Goal: Task Accomplishment & Management: Complete application form

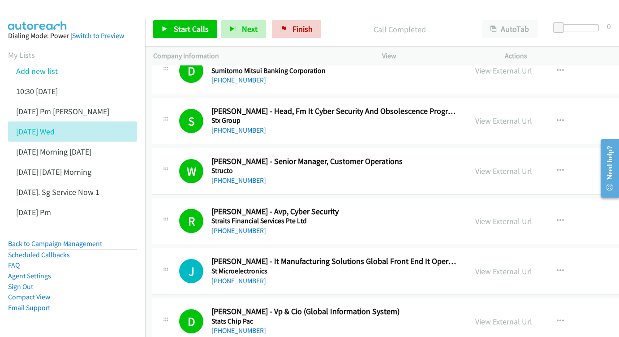
scroll to position [4687, 1]
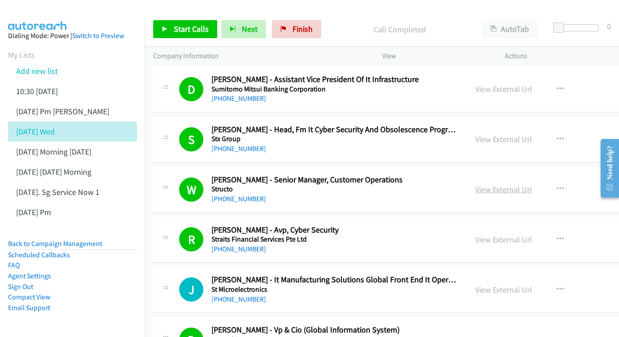
click at [519, 184] on link "View External Url" at bounding box center [503, 189] width 57 height 10
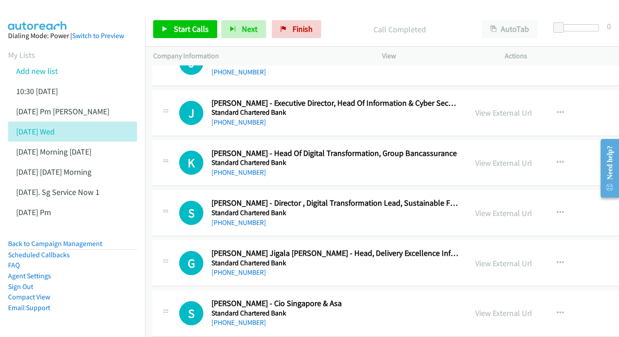
scroll to position [6625, 1]
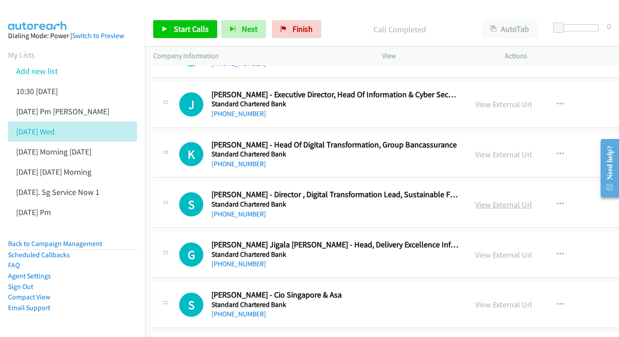
click at [530, 199] on link "View External Url" at bounding box center [503, 204] width 57 height 10
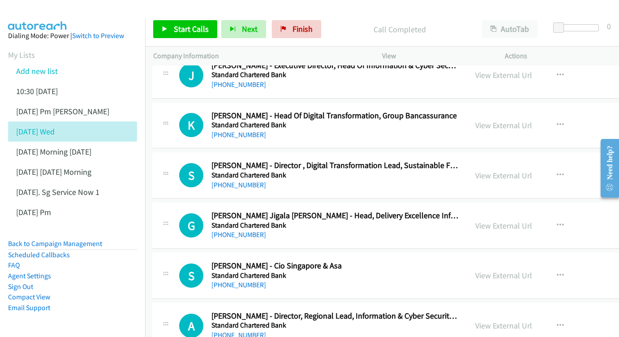
scroll to position [6656, 1]
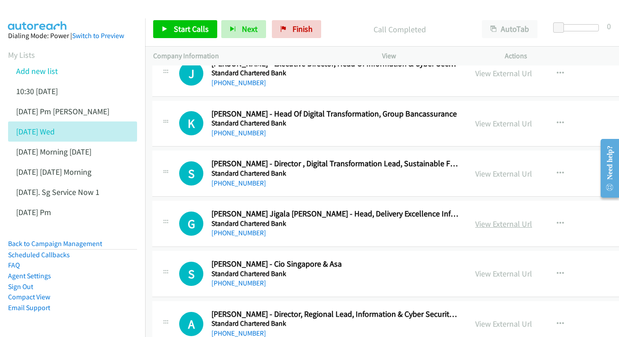
click at [532, 219] on link "View External Url" at bounding box center [503, 224] width 57 height 10
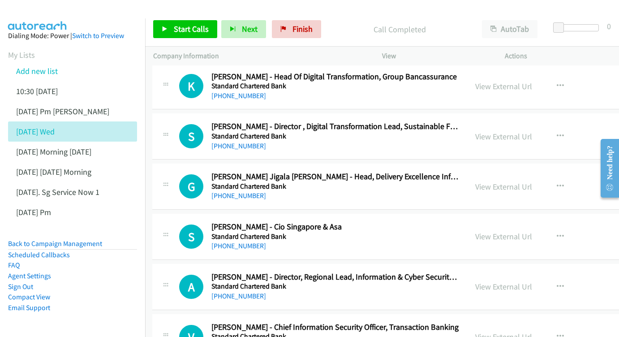
scroll to position [6705, 1]
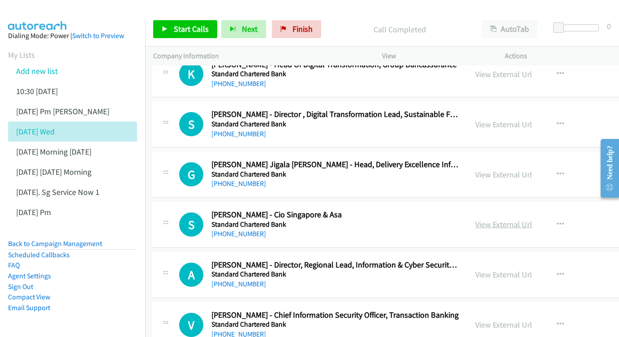
click at [528, 219] on link "View External Url" at bounding box center [503, 224] width 57 height 10
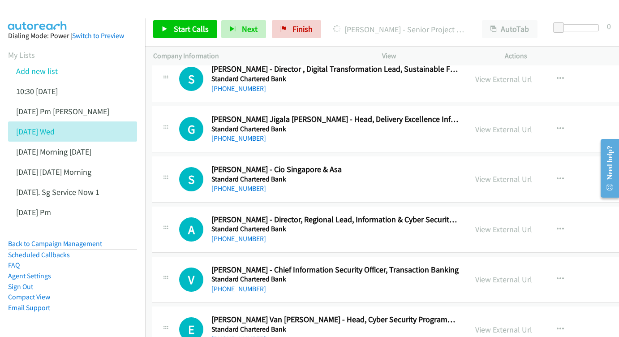
scroll to position [6762, 1]
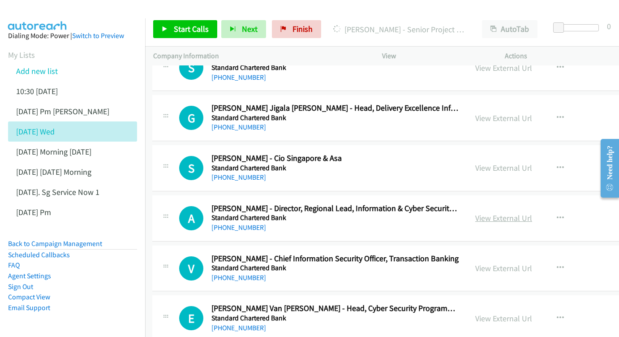
click at [532, 213] on link "View External Url" at bounding box center [503, 218] width 57 height 10
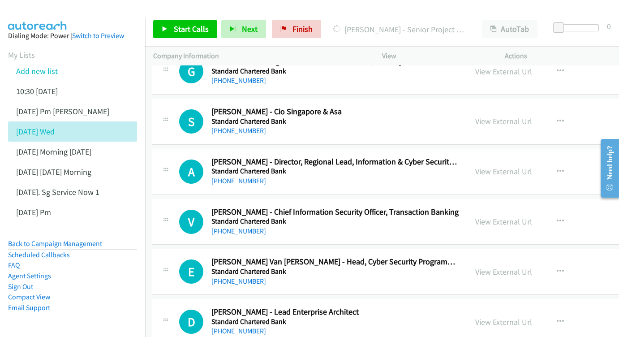
scroll to position [6810, 1]
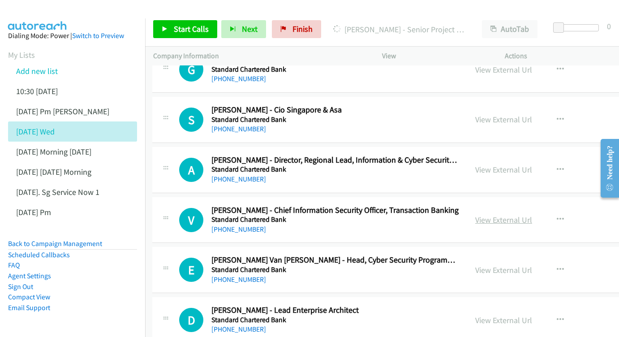
click at [532, 215] on link "View External Url" at bounding box center [503, 220] width 57 height 10
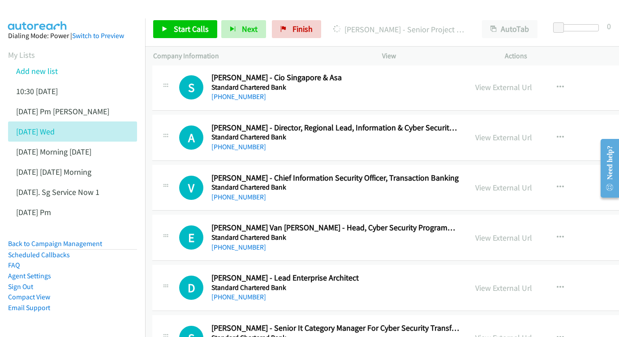
scroll to position [6856, 1]
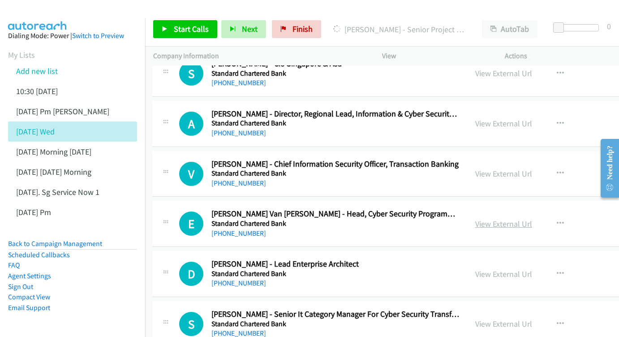
click at [532, 219] on link "View External Url" at bounding box center [503, 224] width 57 height 10
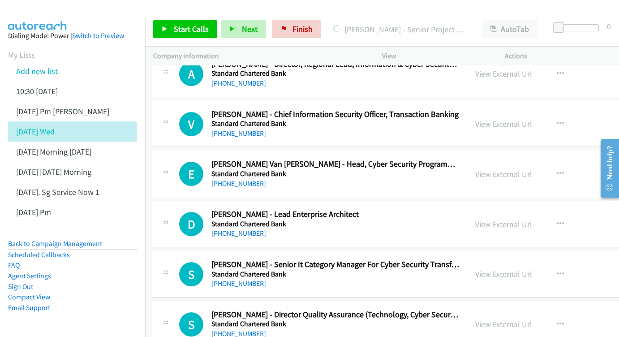
scroll to position [6908, 1]
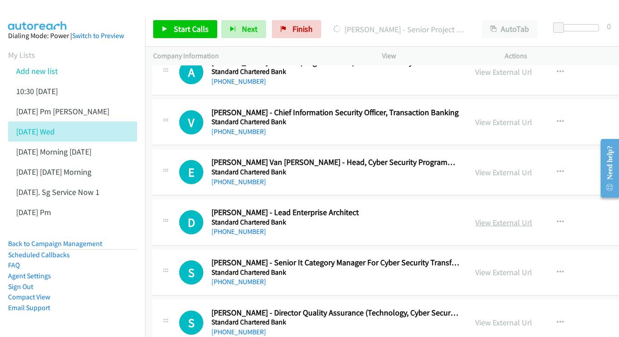
click at [525, 217] on link "View External Url" at bounding box center [503, 222] width 57 height 10
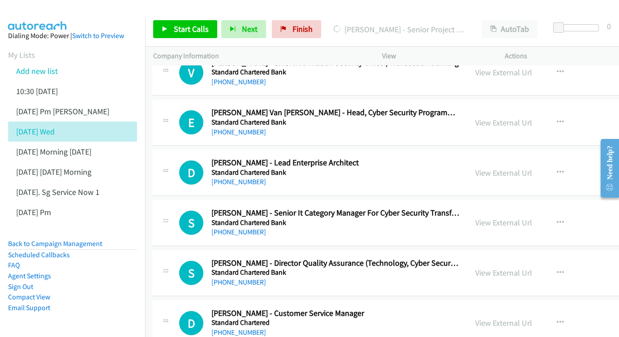
scroll to position [6968, 1]
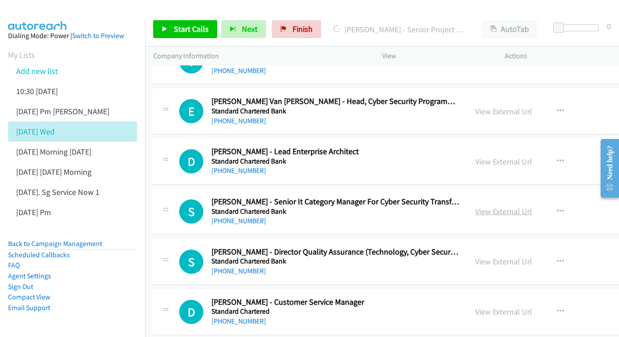
click at [517, 206] on link "View External Url" at bounding box center [503, 211] width 57 height 10
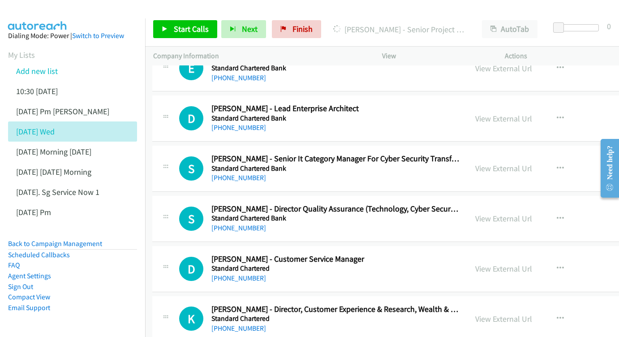
scroll to position [7024, 1]
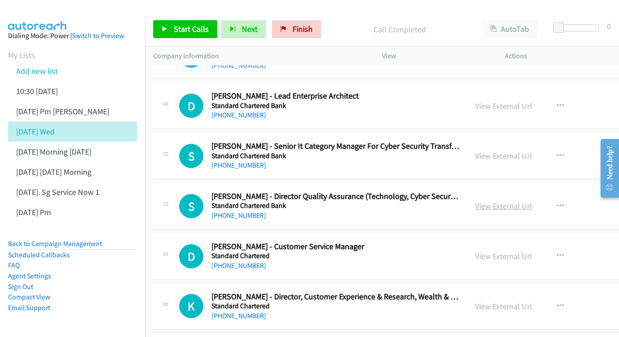
click at [532, 201] on link "View External Url" at bounding box center [503, 206] width 57 height 10
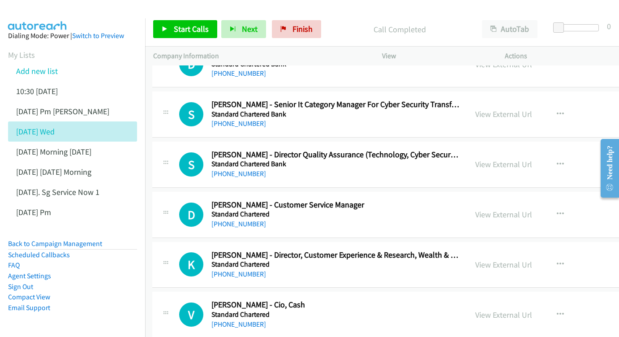
scroll to position [7067, 1]
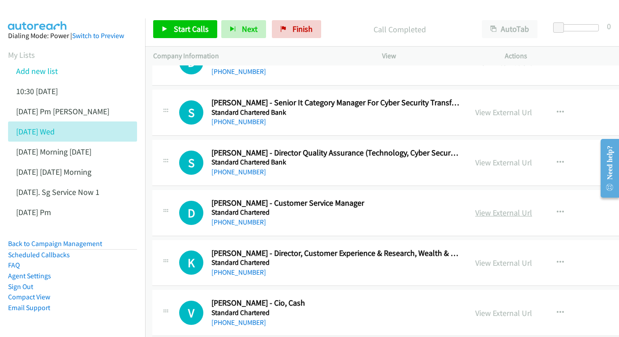
click at [532, 207] on link "View External Url" at bounding box center [503, 212] width 57 height 10
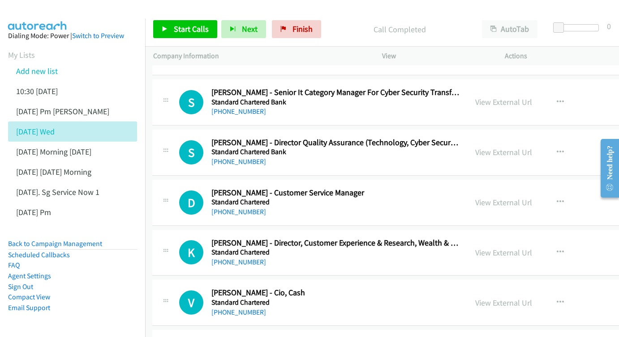
scroll to position [7111, 1]
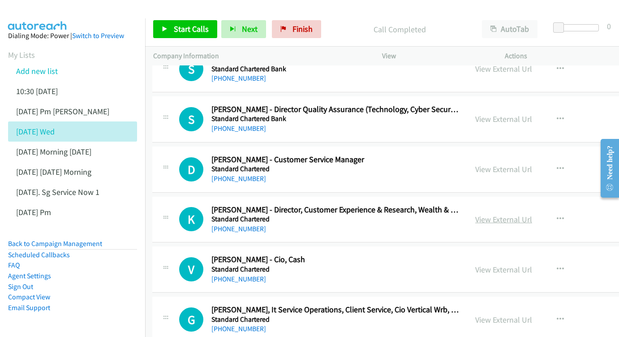
click at [532, 214] on link "View External Url" at bounding box center [503, 219] width 57 height 10
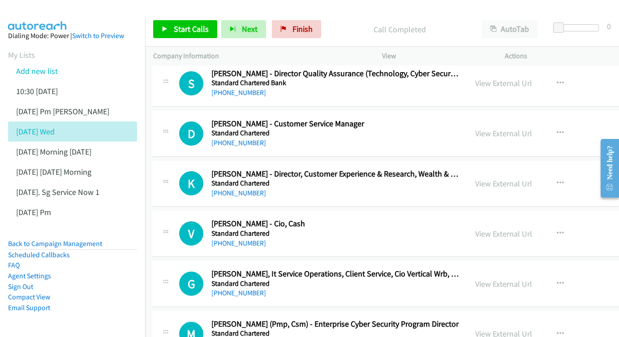
scroll to position [7161, 1]
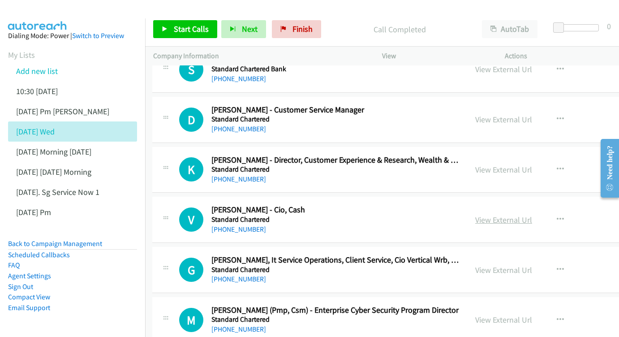
click at [532, 215] on link "View External Url" at bounding box center [503, 220] width 57 height 10
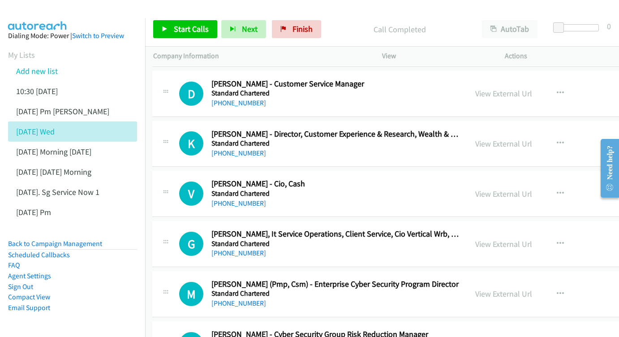
scroll to position [7201, 1]
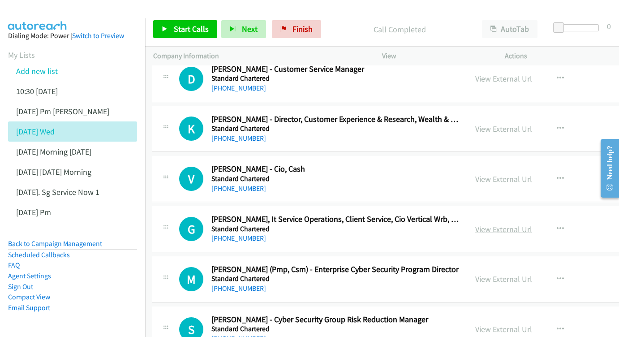
click at [516, 224] on link "View External Url" at bounding box center [503, 229] width 57 height 10
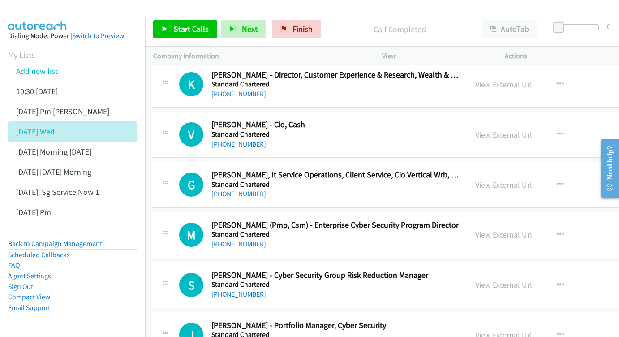
scroll to position [7247, 1]
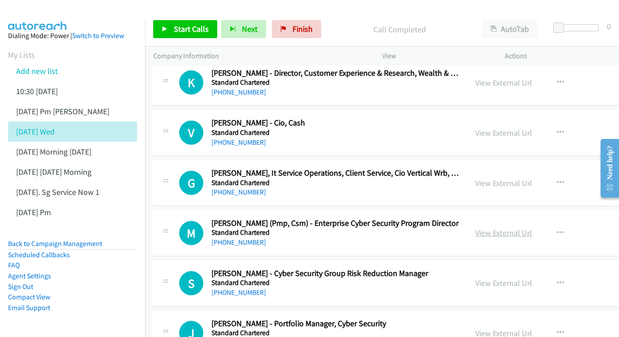
click at [532, 228] on link "View External Url" at bounding box center [503, 233] width 57 height 10
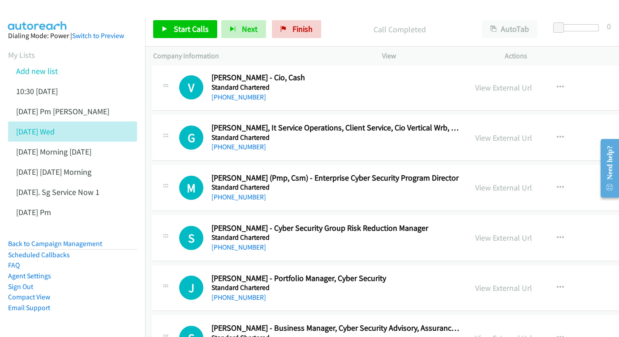
scroll to position [7304, 1]
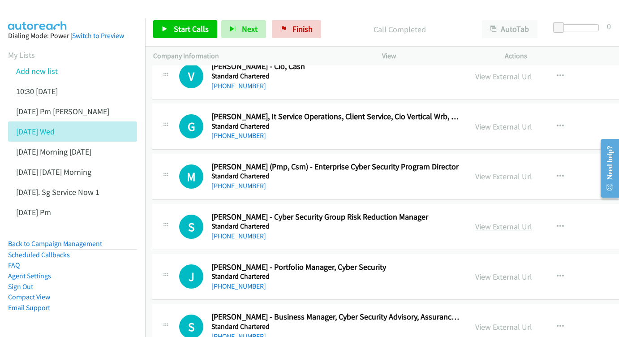
click at [515, 221] on link "View External Url" at bounding box center [503, 226] width 57 height 10
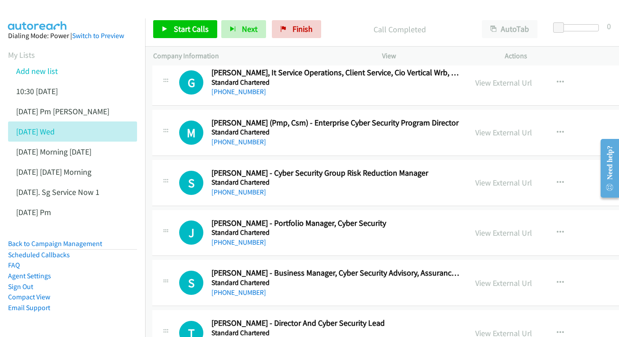
scroll to position [7350, 1]
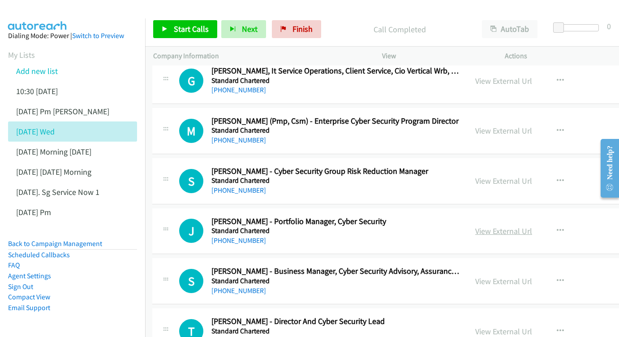
click at [531, 226] on link "View External Url" at bounding box center [503, 231] width 57 height 10
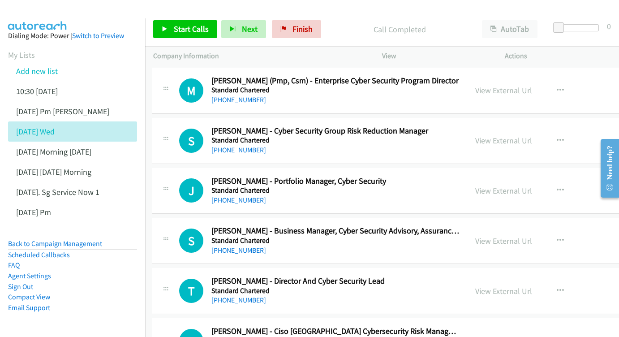
scroll to position [7406, 1]
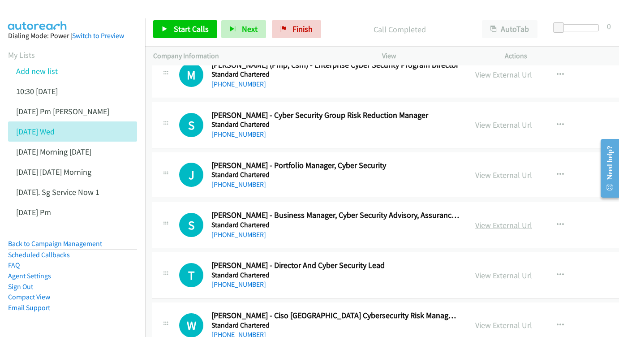
click at [529, 220] on link "View External Url" at bounding box center [503, 225] width 57 height 10
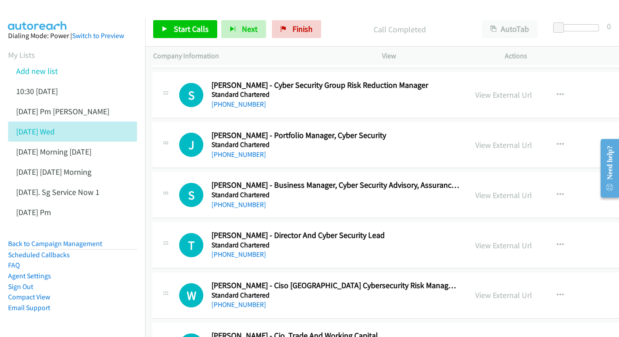
scroll to position [7452, 1]
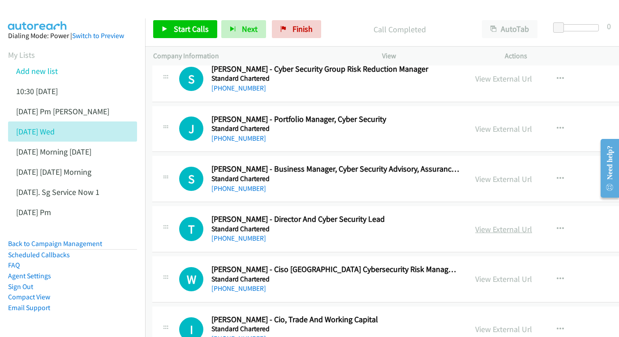
click at [524, 224] on link "View External Url" at bounding box center [503, 229] width 57 height 10
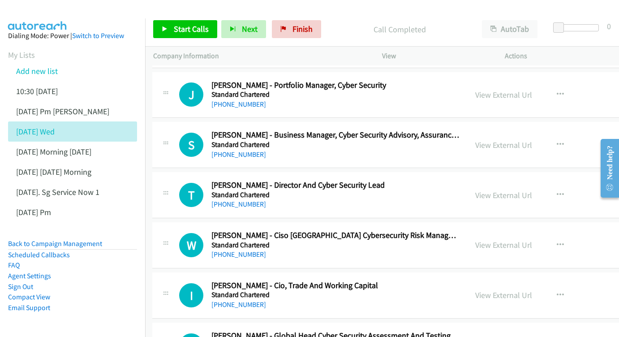
scroll to position [7497, 1]
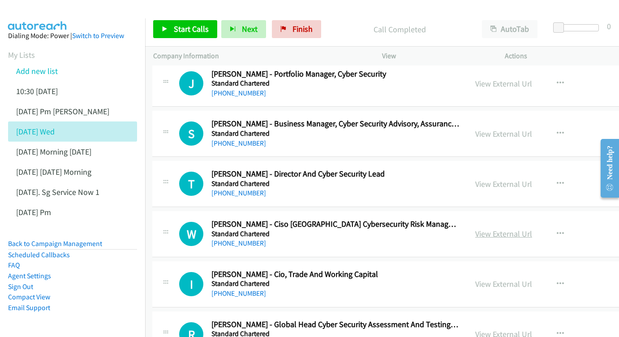
click at [532, 228] on link "View External Url" at bounding box center [503, 233] width 57 height 10
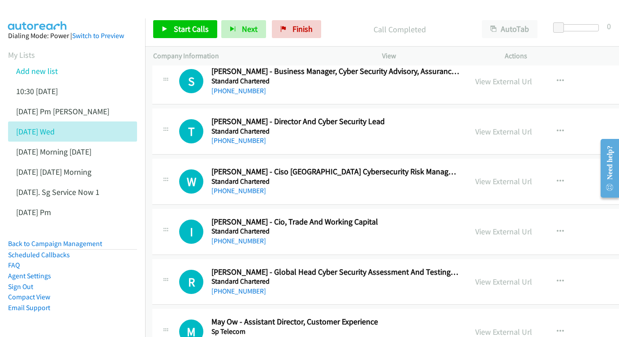
scroll to position [7563, 1]
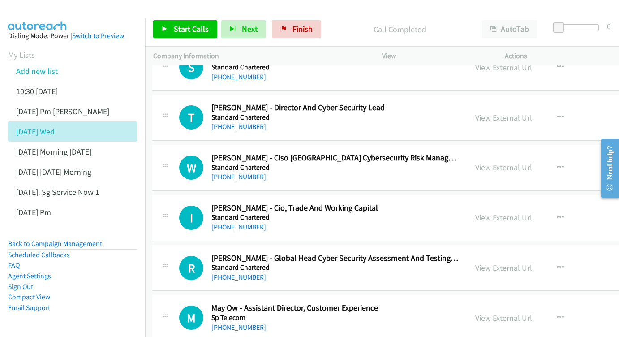
click at [532, 212] on link "View External Url" at bounding box center [503, 217] width 57 height 10
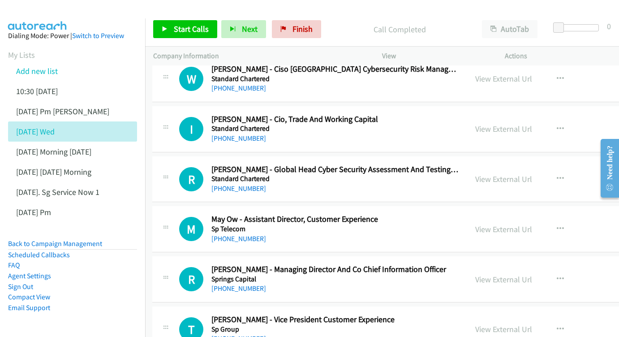
scroll to position [7655, 1]
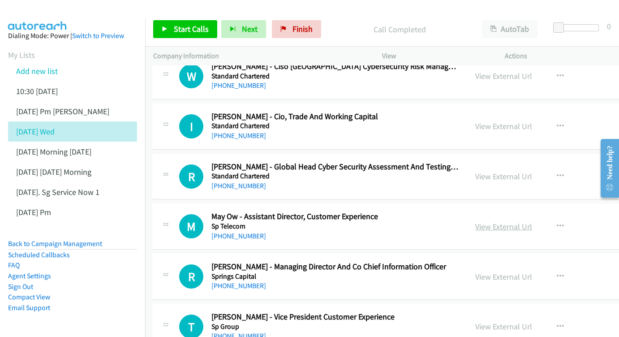
click at [529, 221] on link "View External Url" at bounding box center [503, 226] width 57 height 10
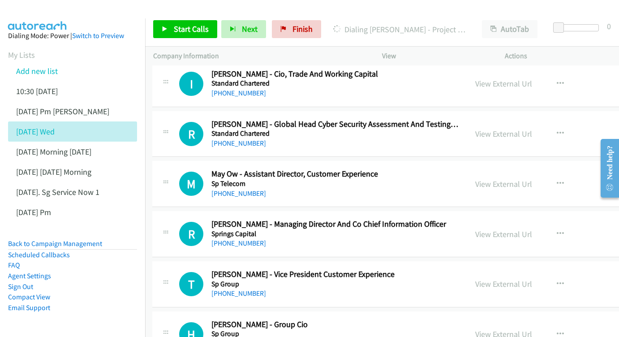
scroll to position [7699, 1]
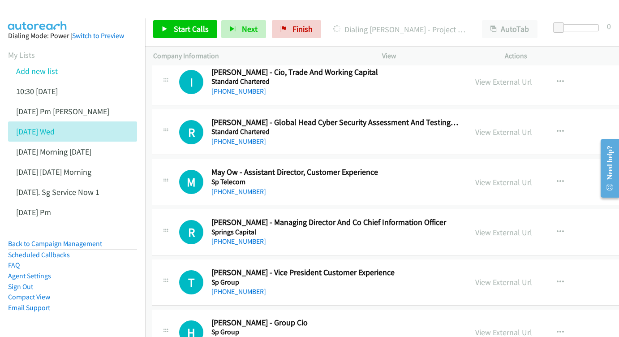
click at [532, 227] on link "View External Url" at bounding box center [503, 232] width 57 height 10
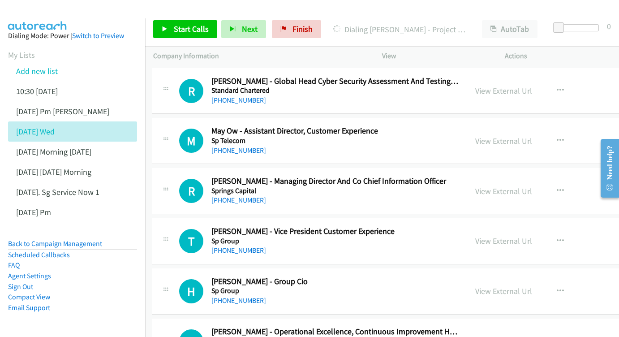
scroll to position [7742, 1]
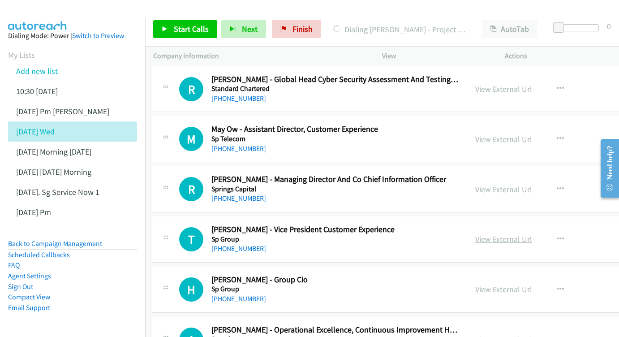
click at [530, 234] on link "View External Url" at bounding box center [503, 239] width 57 height 10
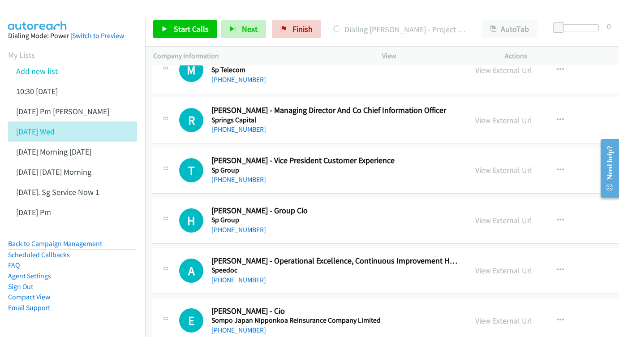
scroll to position [7813, 1]
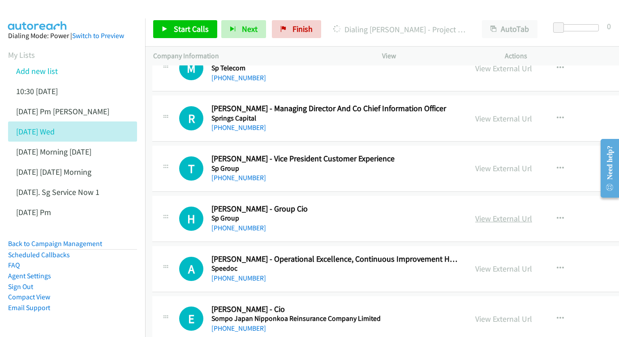
click at [518, 213] on link "View External Url" at bounding box center [503, 218] width 57 height 10
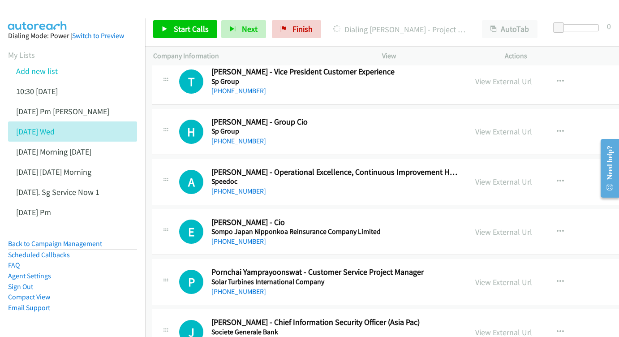
scroll to position [7901, 1]
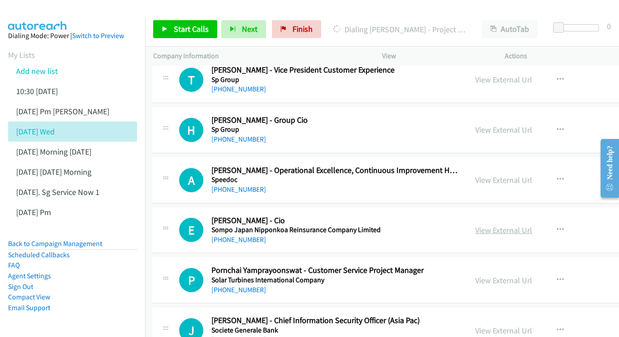
click at [532, 225] on link "View External Url" at bounding box center [503, 230] width 57 height 10
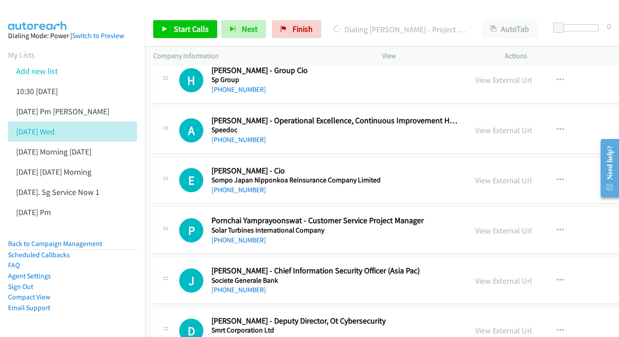
scroll to position [7953, 1]
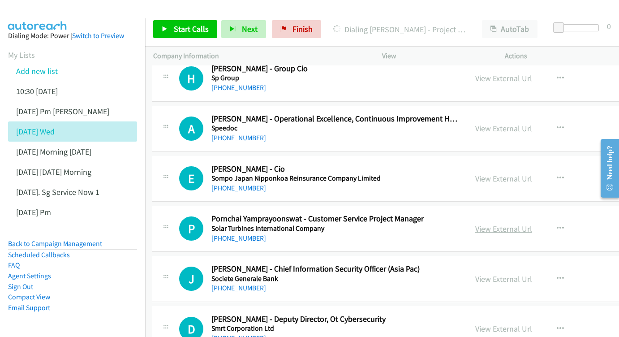
click at [532, 223] on link "View External Url" at bounding box center [503, 228] width 57 height 10
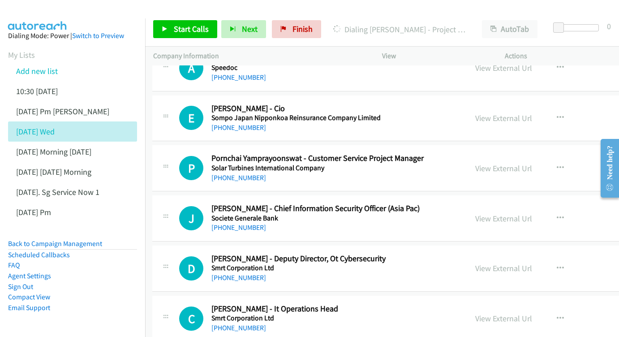
scroll to position [8012, 1]
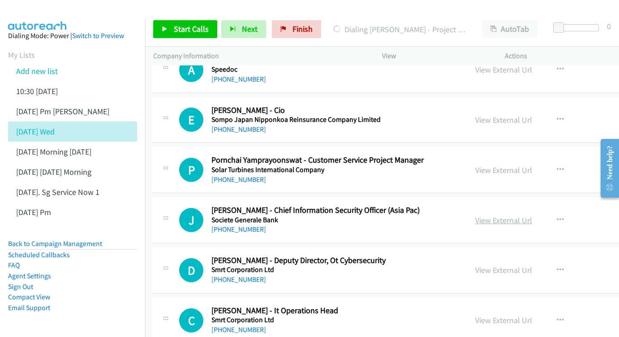
click at [532, 215] on link "View External Url" at bounding box center [503, 220] width 57 height 10
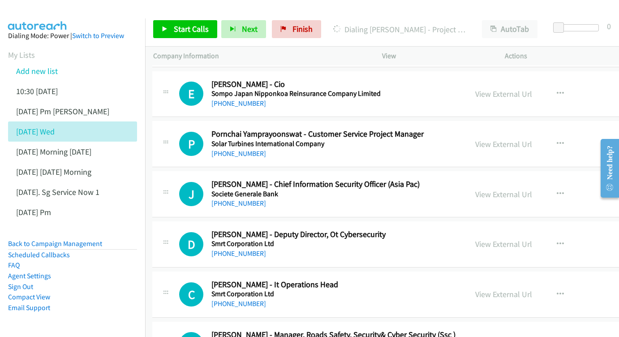
scroll to position [8039, 1]
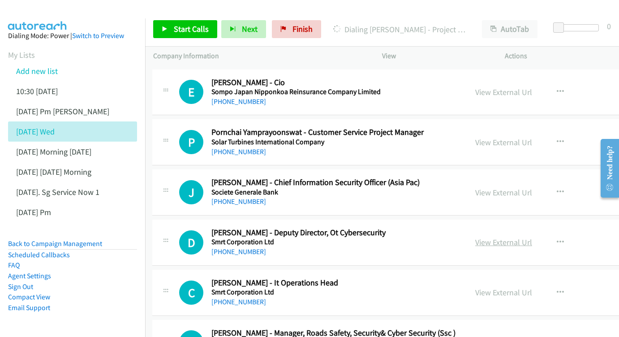
click at [511, 237] on link "View External Url" at bounding box center [503, 242] width 57 height 10
click at [39, 75] on link "Add new list" at bounding box center [37, 71] width 42 height 10
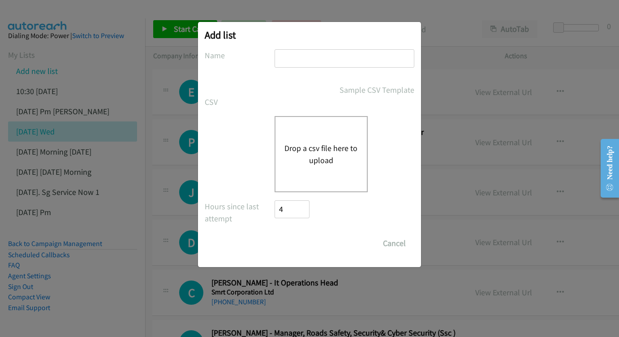
click at [382, 52] on input "text" at bounding box center [345, 58] width 140 height 18
type input "[DATE] - 4PM"
click at [314, 137] on div "Drop a csv file here to upload" at bounding box center [321, 154] width 93 height 76
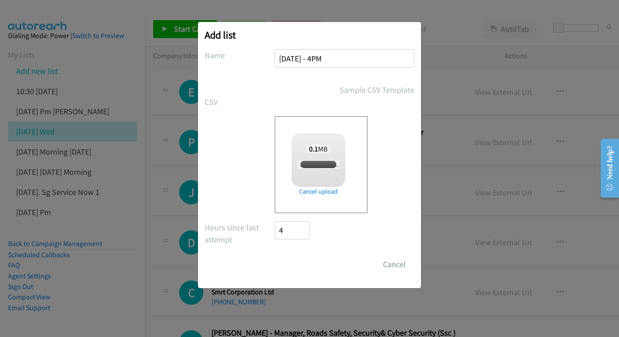
checkbox input "true"
click at [307, 259] on input "Save List" at bounding box center [298, 264] width 47 height 18
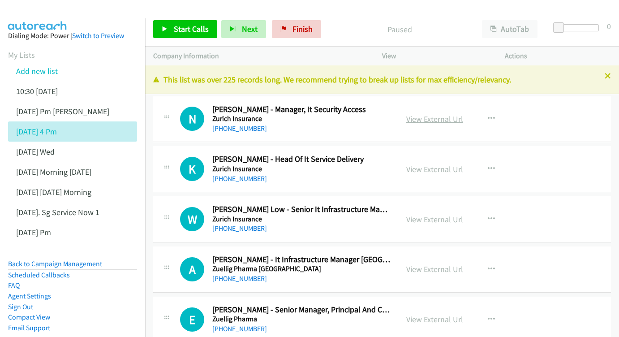
click at [454, 117] on link "View External Url" at bounding box center [434, 119] width 57 height 10
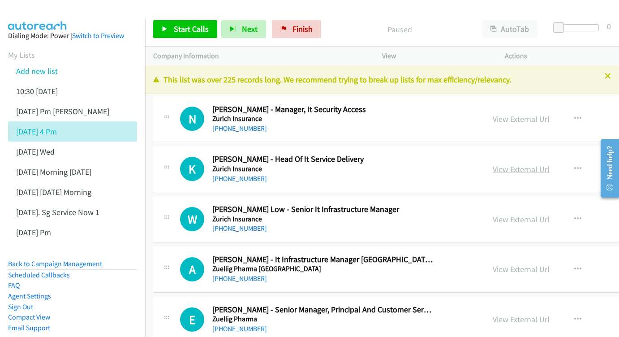
click at [550, 164] on link "View External Url" at bounding box center [521, 169] width 57 height 10
click at [533, 217] on link "View External Url" at bounding box center [521, 219] width 57 height 10
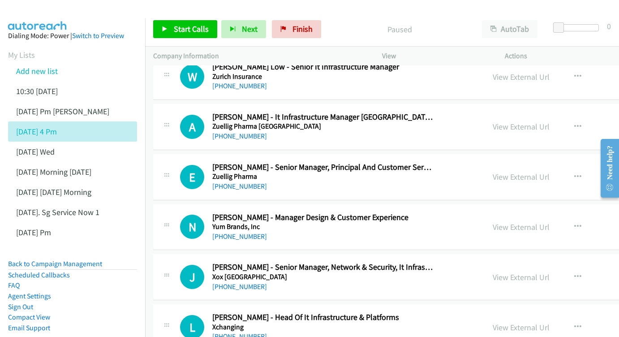
scroll to position [150, 0]
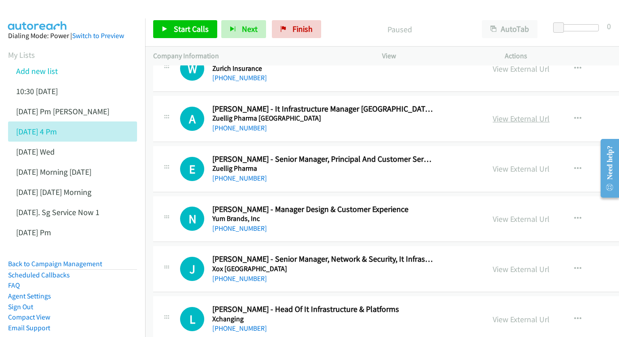
click at [541, 116] on link "View External Url" at bounding box center [521, 118] width 57 height 10
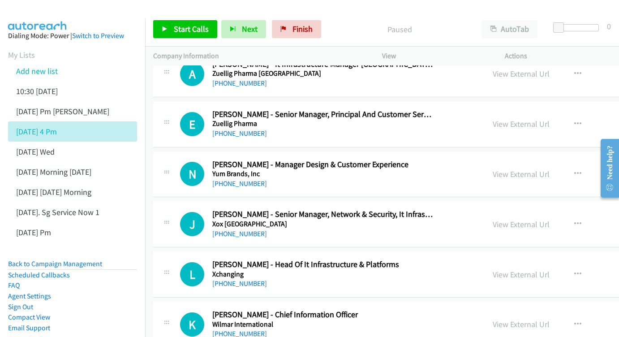
scroll to position [211, 0]
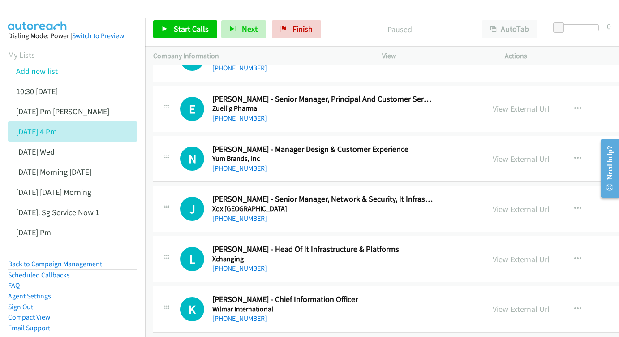
click at [535, 103] on link "View External Url" at bounding box center [521, 108] width 57 height 10
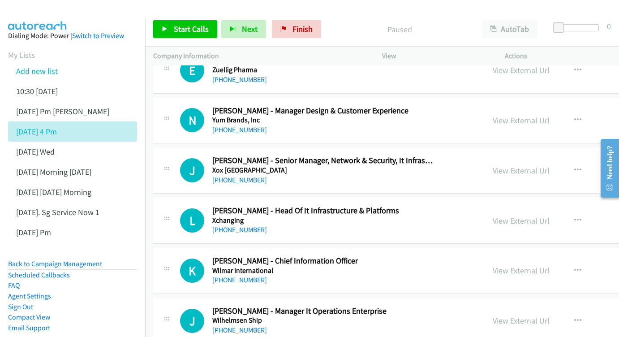
scroll to position [251, 0]
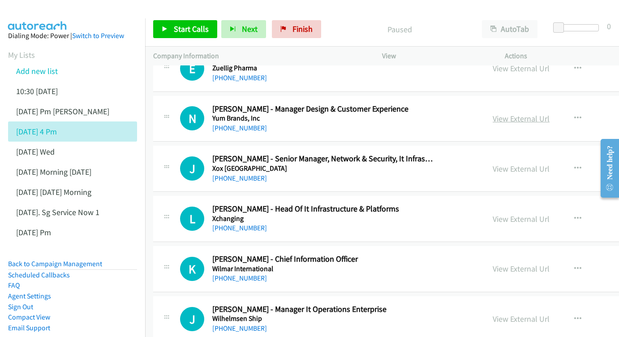
click at [528, 113] on link "View External Url" at bounding box center [521, 118] width 57 height 10
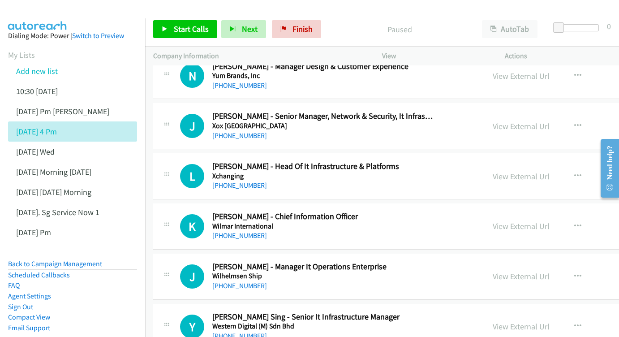
scroll to position [295, 0]
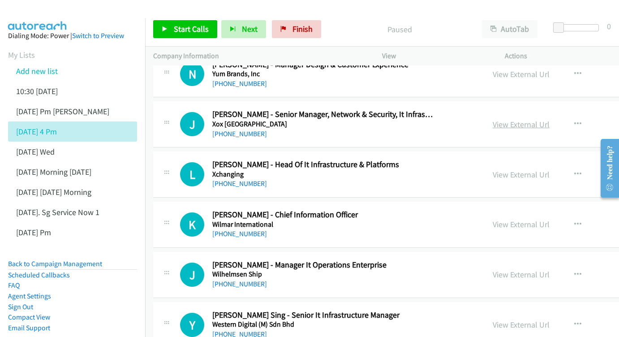
click at [550, 119] on link "View External Url" at bounding box center [521, 124] width 57 height 10
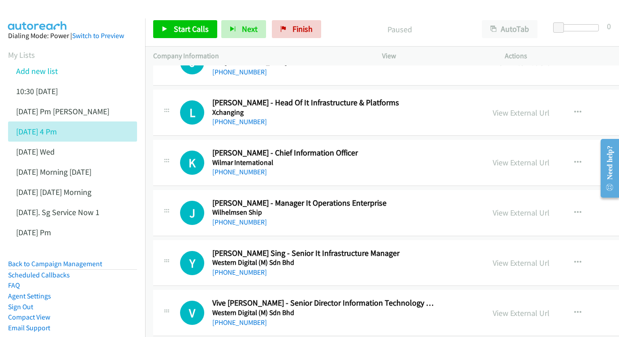
scroll to position [369, 0]
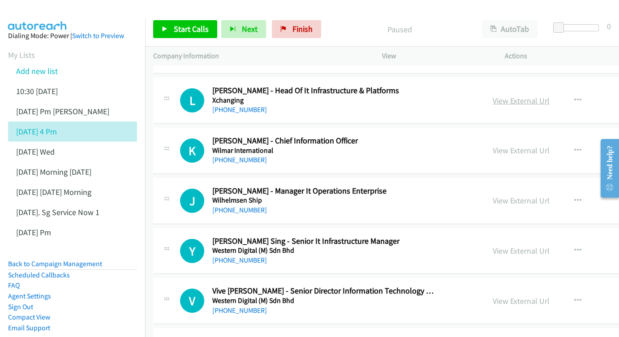
click at [550, 95] on link "View External Url" at bounding box center [521, 100] width 57 height 10
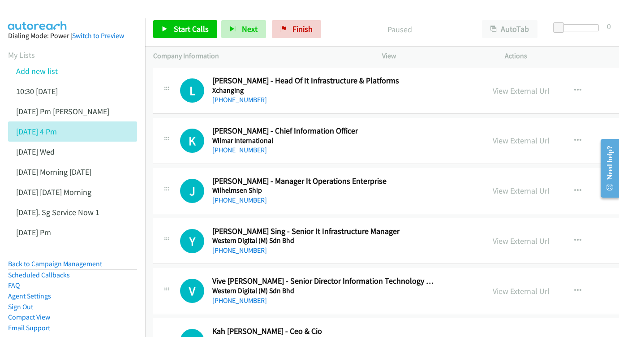
scroll to position [395, 0]
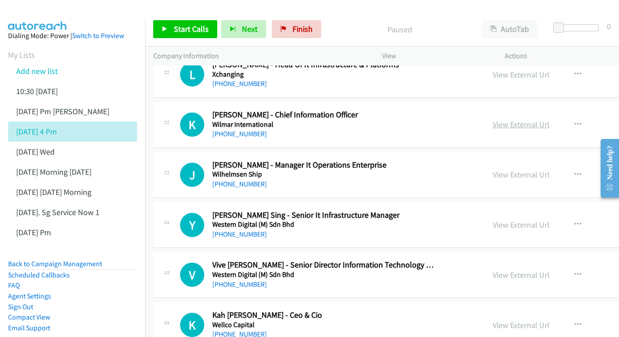
click at [550, 119] on link "View External Url" at bounding box center [521, 124] width 57 height 10
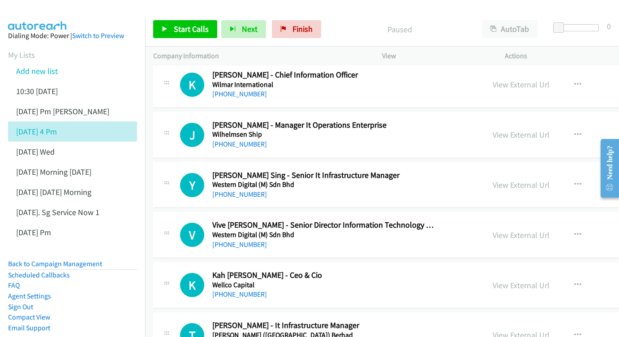
scroll to position [447, 0]
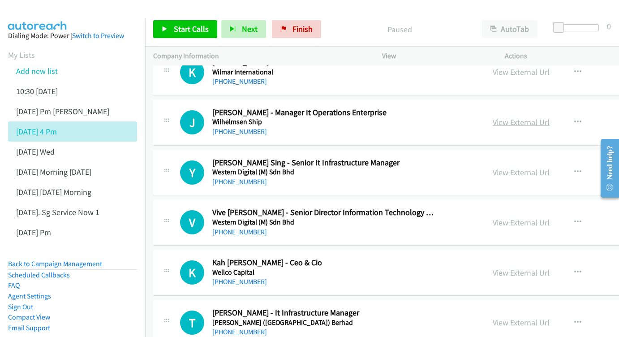
click at [550, 117] on link "View External Url" at bounding box center [521, 122] width 57 height 10
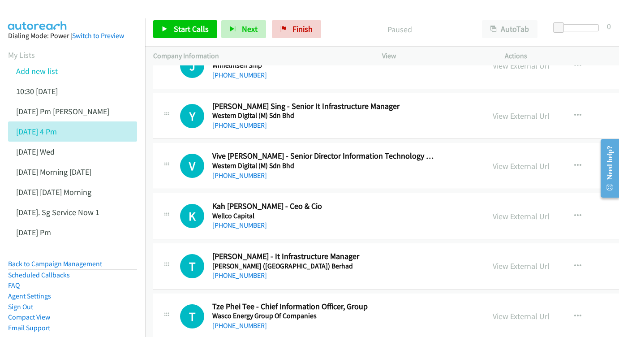
scroll to position [506, 0]
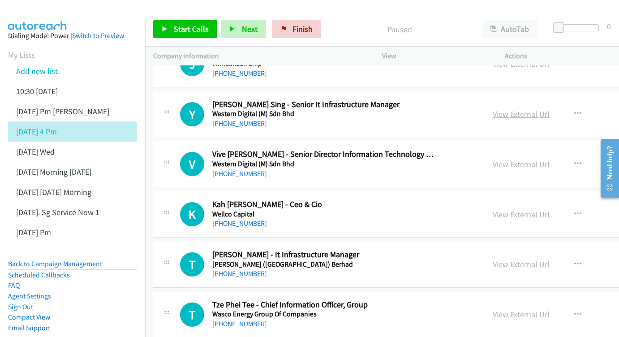
click at [550, 109] on link "View External Url" at bounding box center [521, 114] width 57 height 10
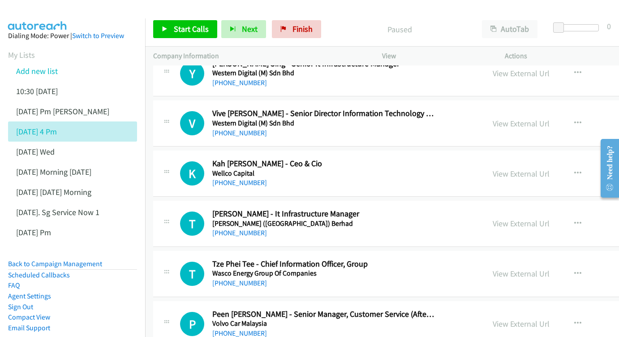
scroll to position [548, 0]
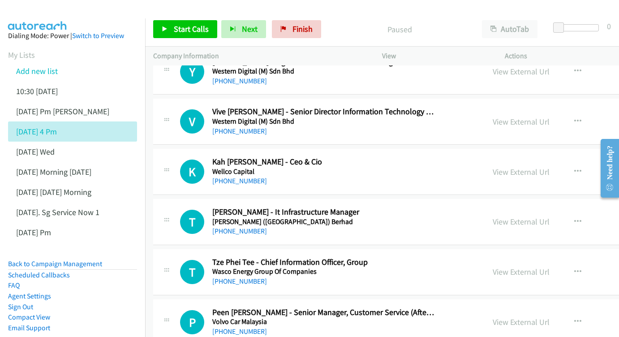
click at [547, 117] on div "View External Url" at bounding box center [521, 122] width 57 height 12
click at [538, 116] on link "View External Url" at bounding box center [521, 121] width 57 height 10
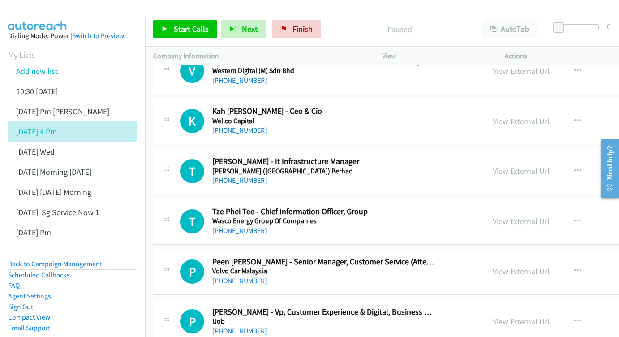
scroll to position [601, 0]
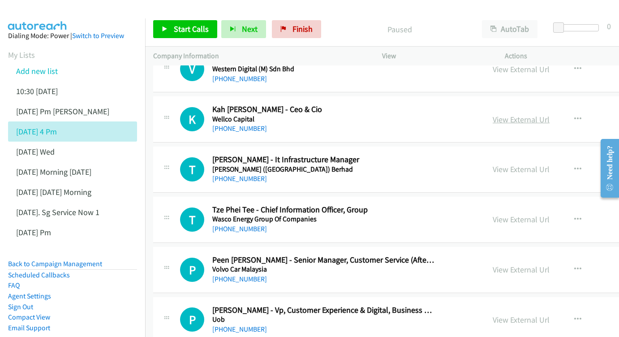
click at [550, 114] on link "View External Url" at bounding box center [521, 119] width 57 height 10
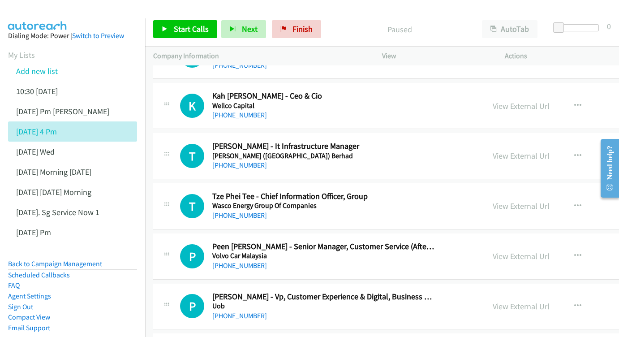
scroll to position [663, 0]
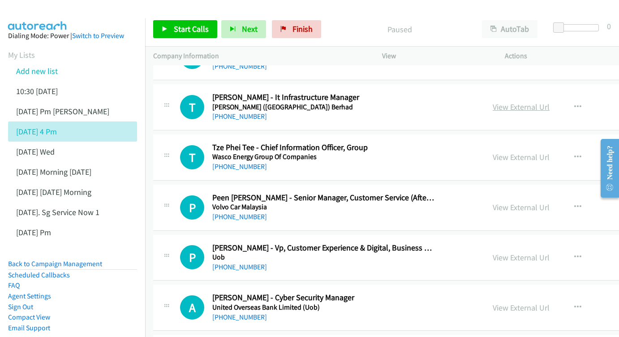
click at [533, 102] on link "View External Url" at bounding box center [521, 107] width 57 height 10
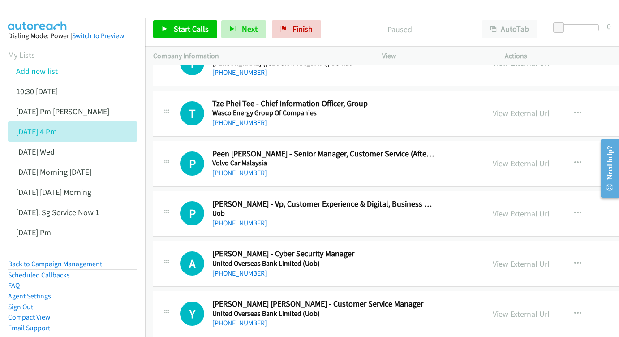
scroll to position [709, 0]
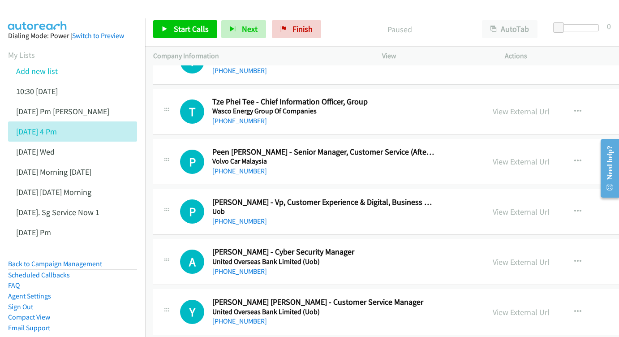
click at [550, 106] on link "View External Url" at bounding box center [521, 111] width 57 height 10
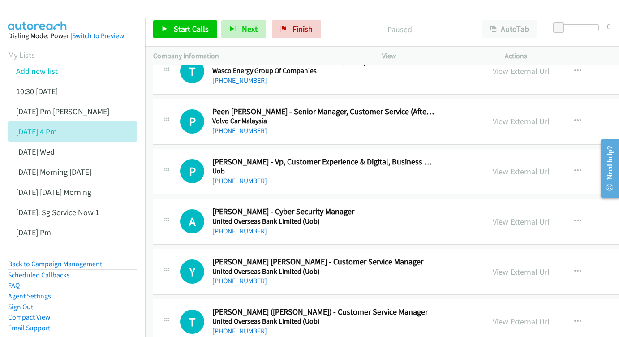
scroll to position [751, 0]
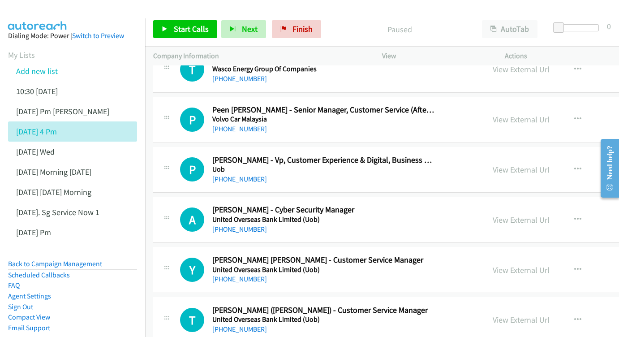
click at [550, 114] on link "View External Url" at bounding box center [521, 119] width 57 height 10
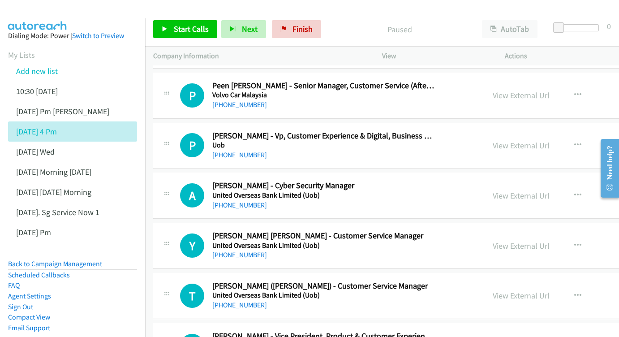
scroll to position [789, 0]
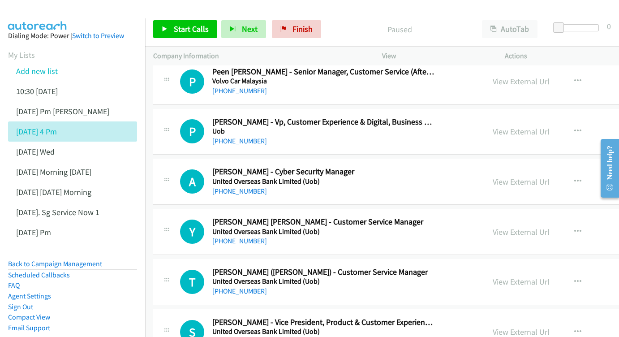
click at [533, 117] on div "View External Url View External Url Schedule/Manage Callback Start Calls Here R…" at bounding box center [572, 132] width 174 height 30
click at [550, 126] on link "View External Url" at bounding box center [521, 131] width 57 height 10
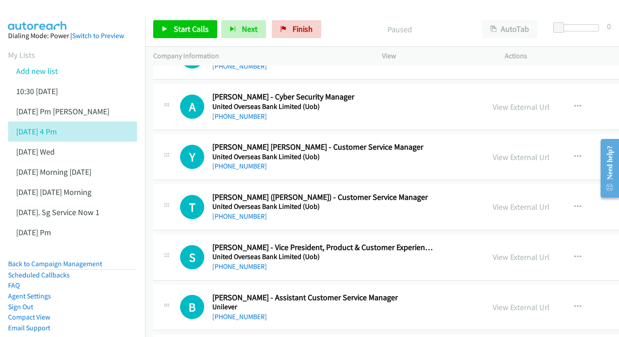
scroll to position [865, 0]
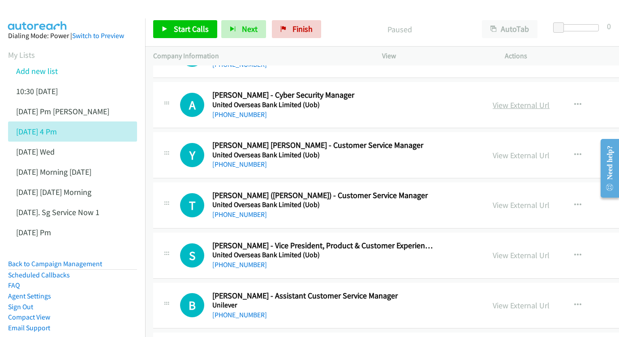
click at [546, 100] on link "View External Url" at bounding box center [521, 105] width 57 height 10
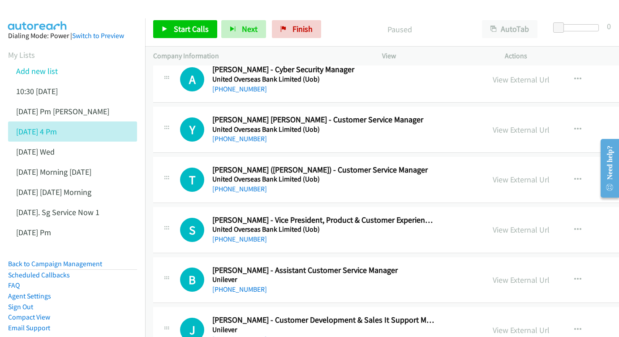
scroll to position [905, 0]
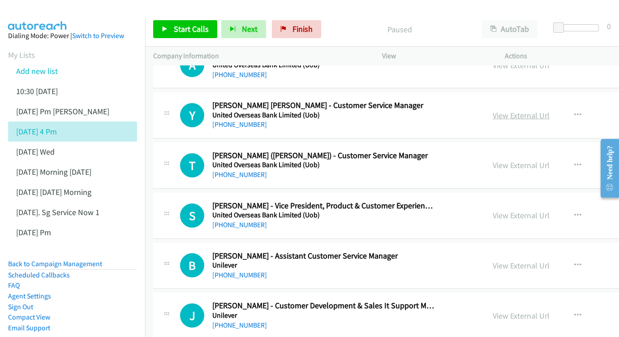
click at [543, 110] on link "View External Url" at bounding box center [521, 115] width 57 height 10
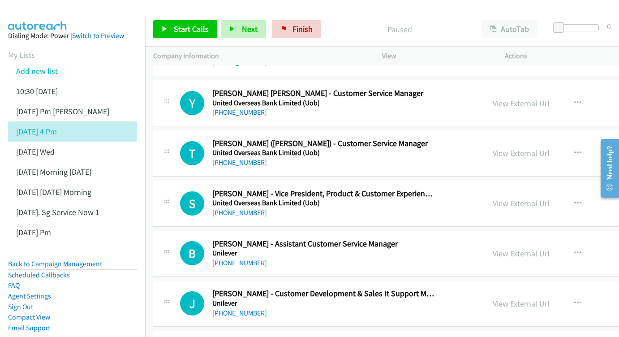
scroll to position [960, 0]
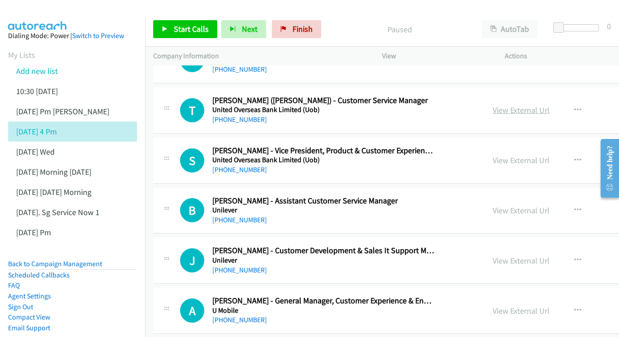
click at [547, 105] on link "View External Url" at bounding box center [521, 110] width 57 height 10
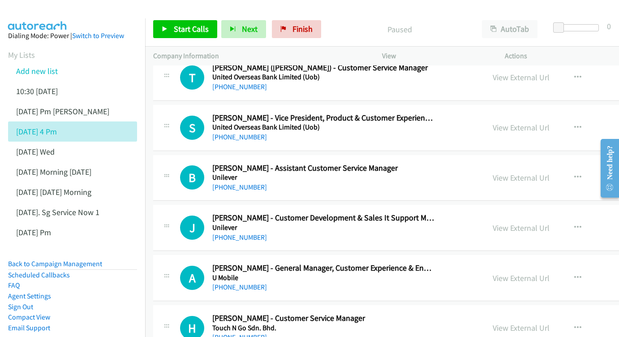
scroll to position [995, 0]
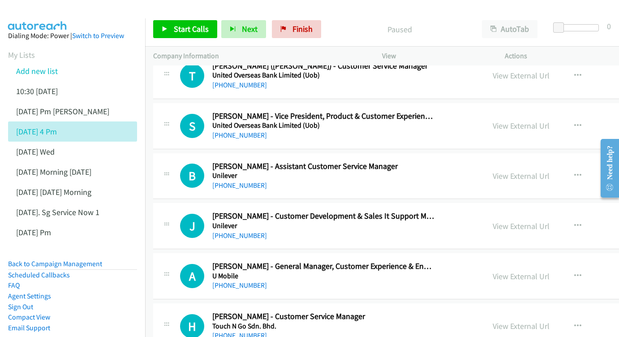
click at [550, 120] on div "View External Url" at bounding box center [521, 126] width 57 height 12
click at [536, 120] on link "View External Url" at bounding box center [521, 125] width 57 height 10
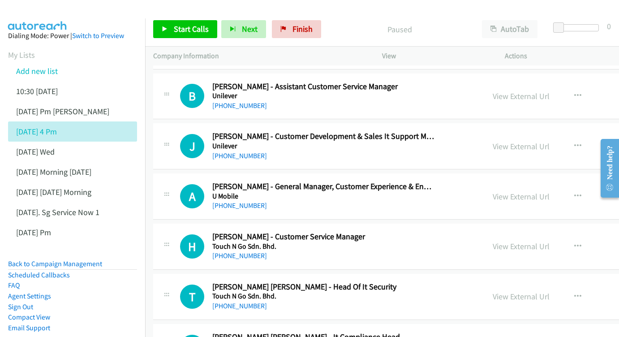
scroll to position [1076, 0]
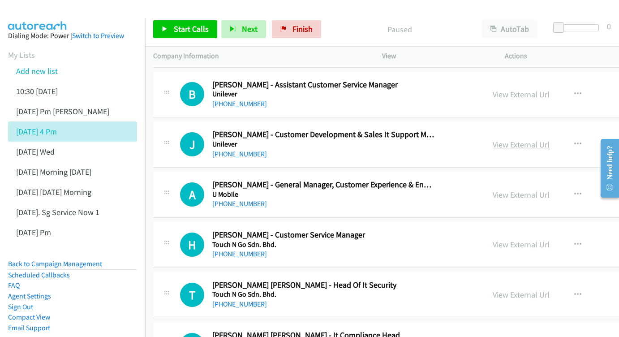
click at [547, 139] on link "View External Url" at bounding box center [521, 144] width 57 height 10
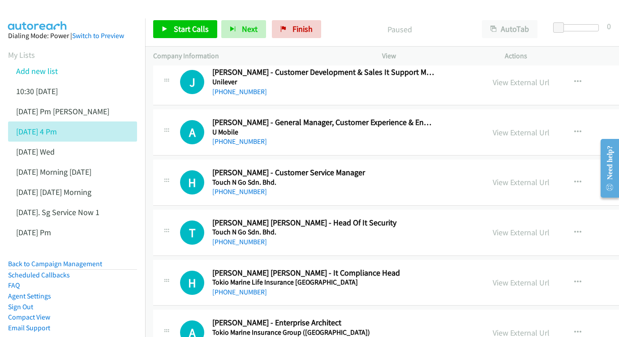
scroll to position [1152, 0]
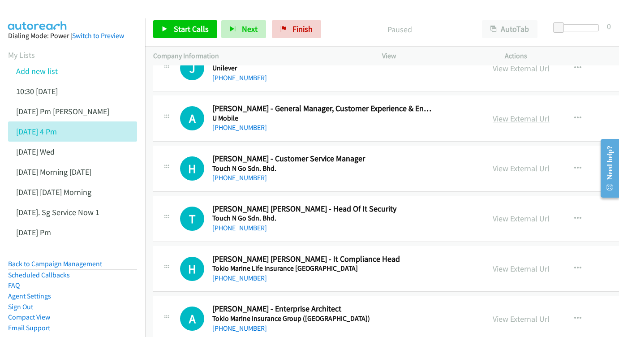
click at [539, 113] on link "View External Url" at bounding box center [521, 118] width 57 height 10
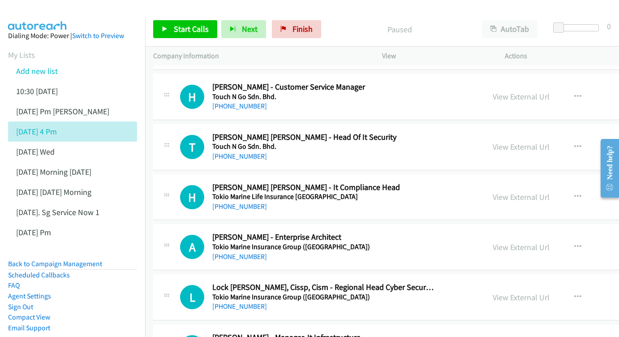
scroll to position [1210, 0]
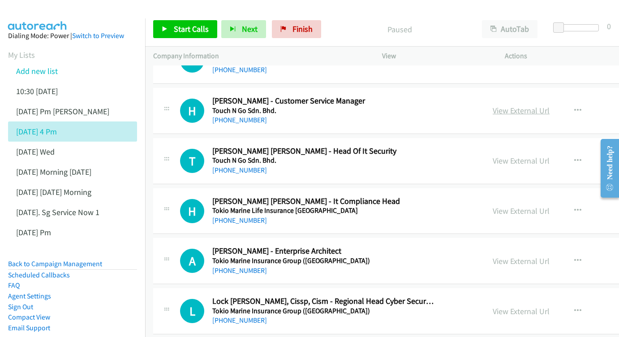
click at [541, 105] on link "View External Url" at bounding box center [521, 110] width 57 height 10
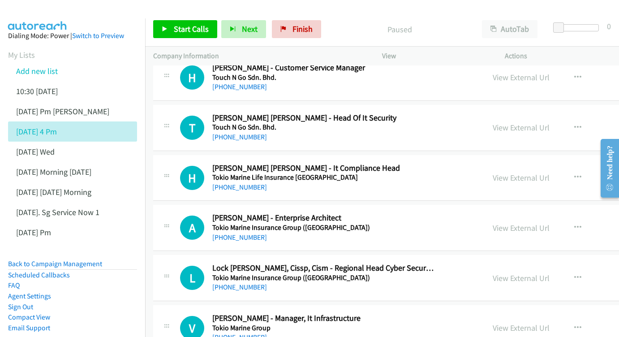
scroll to position [1254, 0]
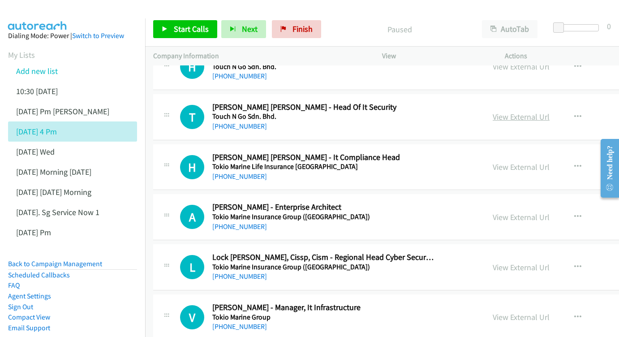
click at [542, 112] on link "View External Url" at bounding box center [521, 117] width 57 height 10
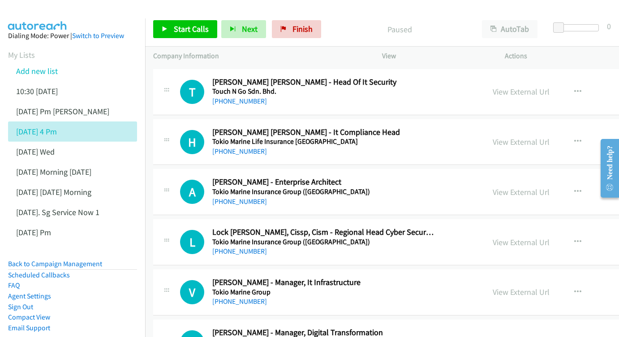
scroll to position [1309, 0]
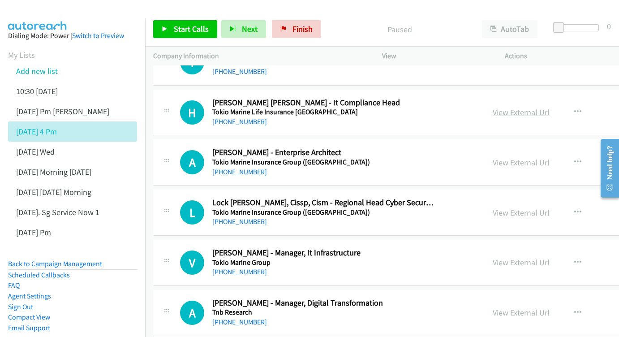
click at [550, 107] on link "View External Url" at bounding box center [521, 112] width 57 height 10
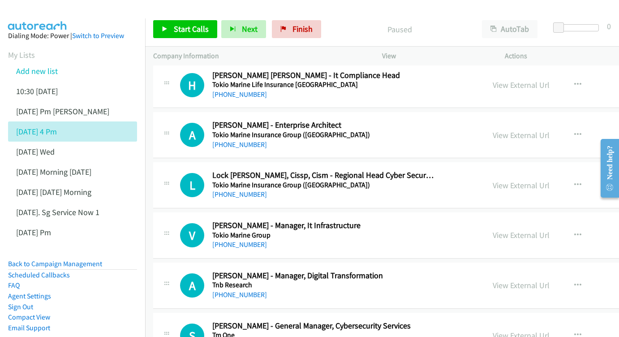
scroll to position [1345, 0]
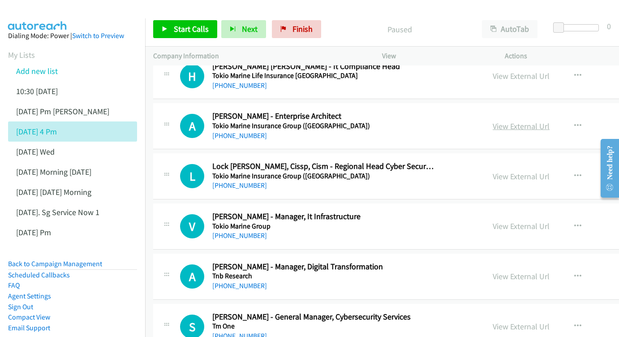
click at [546, 121] on link "View External Url" at bounding box center [521, 126] width 57 height 10
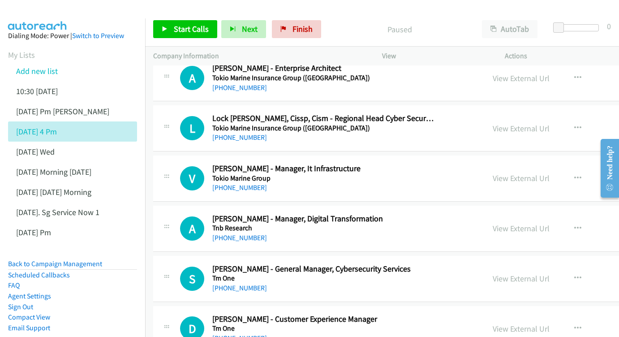
scroll to position [1393, 0]
click at [550, 122] on div "View External Url" at bounding box center [521, 128] width 57 height 12
click at [530, 123] on link "View External Url" at bounding box center [521, 128] width 57 height 10
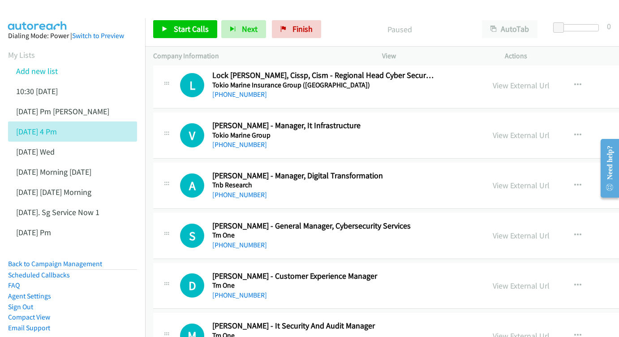
scroll to position [1450, 0]
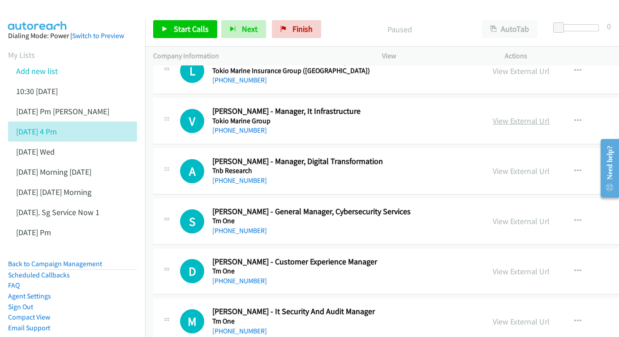
click at [533, 116] on link "View External Url" at bounding box center [521, 121] width 57 height 10
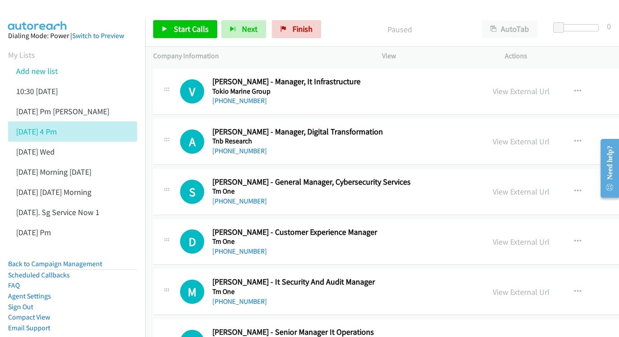
scroll to position [1502, 0]
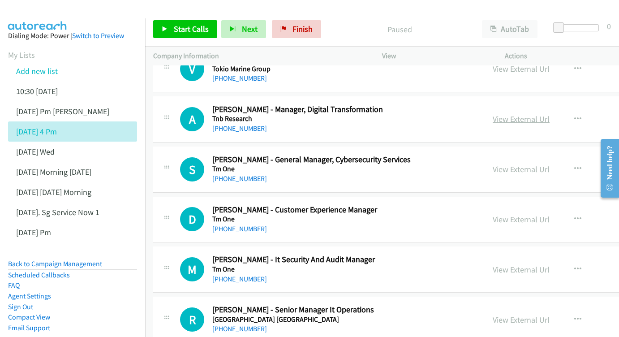
click at [529, 114] on link "View External Url" at bounding box center [521, 119] width 57 height 10
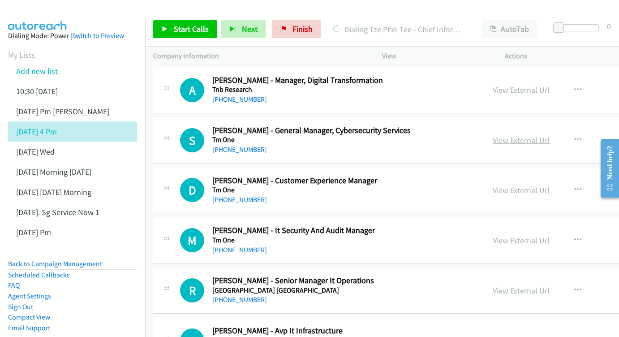
scroll to position [1533, 0]
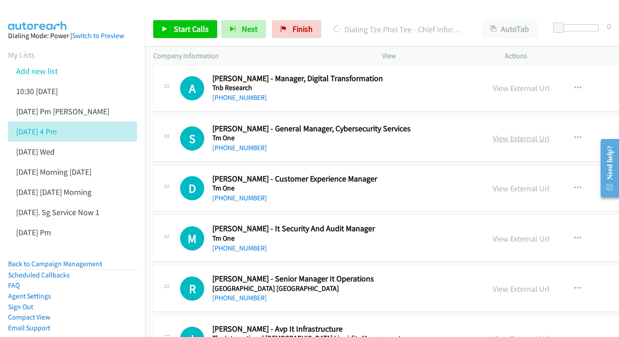
click at [550, 133] on link "View External Url" at bounding box center [521, 138] width 57 height 10
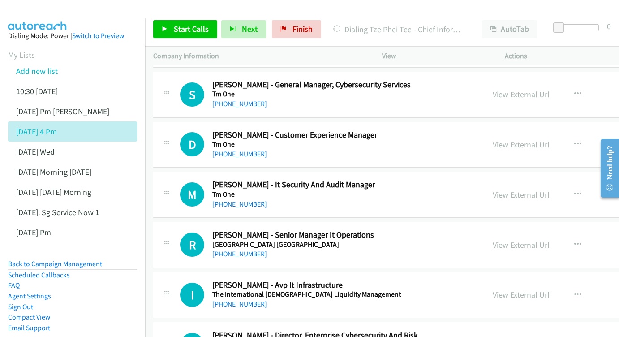
scroll to position [1579, 0]
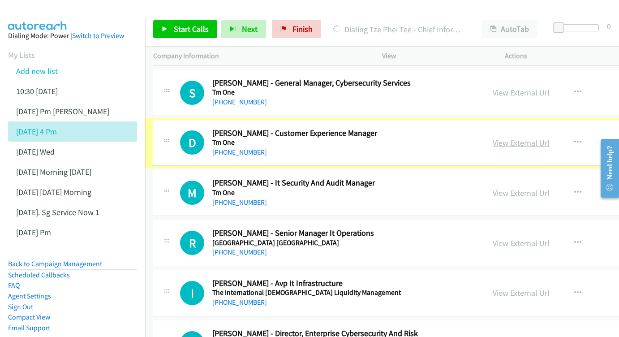
click at [547, 137] on link "View External Url" at bounding box center [521, 142] width 57 height 10
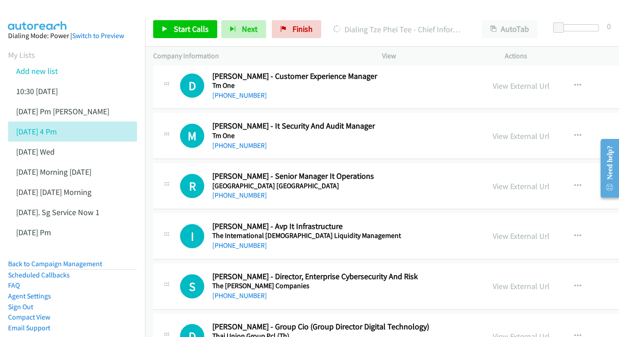
scroll to position [1637, 0]
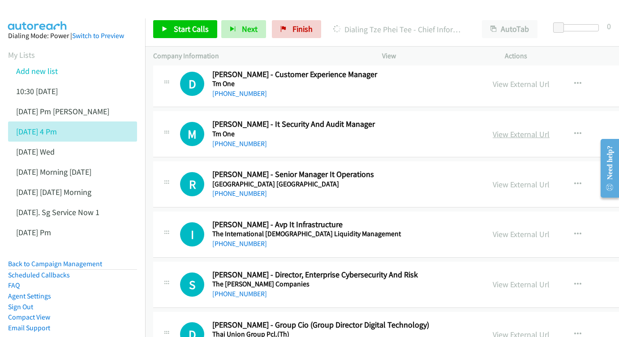
click at [550, 129] on link "View External Url" at bounding box center [521, 134] width 57 height 10
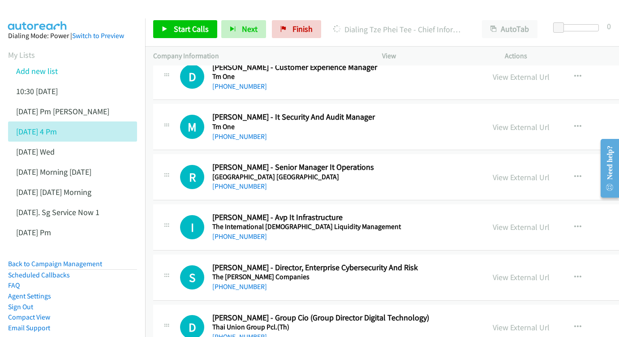
scroll to position [1681, 0]
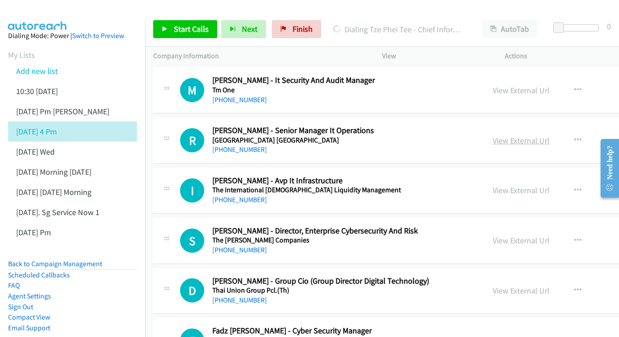
click at [550, 135] on link "View External Url" at bounding box center [521, 140] width 57 height 10
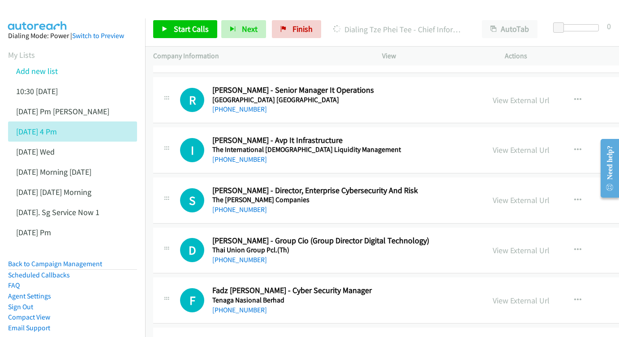
scroll to position [1736, 0]
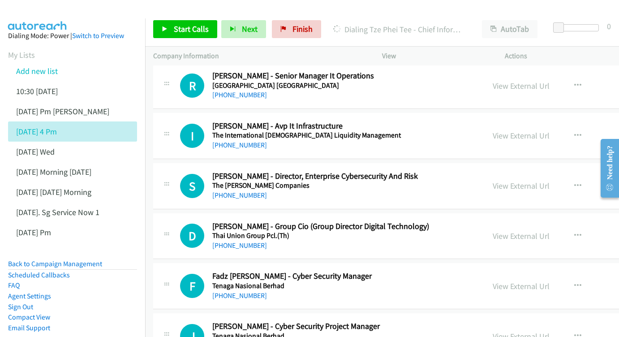
drag, startPoint x: 528, startPoint y: 105, endPoint x: 570, endPoint y: 115, distance: 43.2
drag, startPoint x: 559, startPoint y: 111, endPoint x: 165, endPoint y: 56, distance: 397.8
click at [550, 129] on div "View External Url" at bounding box center [521, 135] width 57 height 12
click at [546, 130] on link "View External Url" at bounding box center [521, 135] width 57 height 10
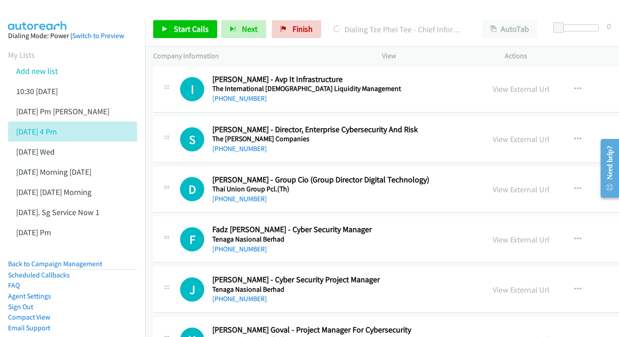
scroll to position [1784, 0]
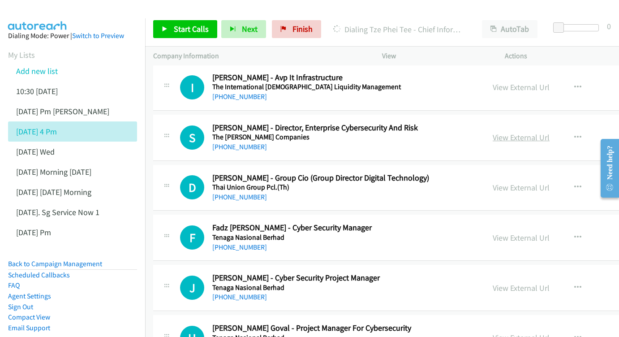
click at [547, 132] on link "View External Url" at bounding box center [521, 137] width 57 height 10
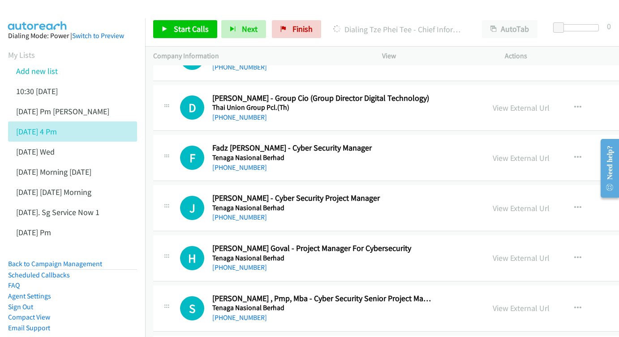
scroll to position [1857, 0]
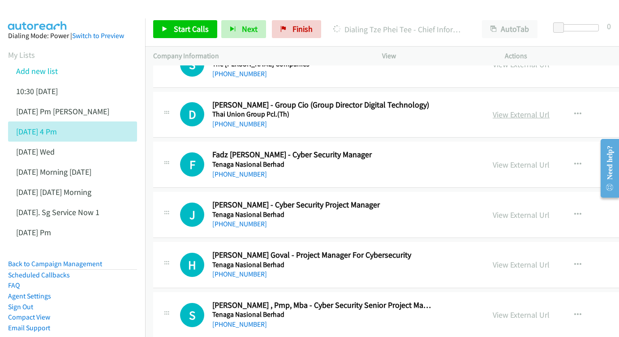
click at [548, 109] on link "View External Url" at bounding box center [521, 114] width 57 height 10
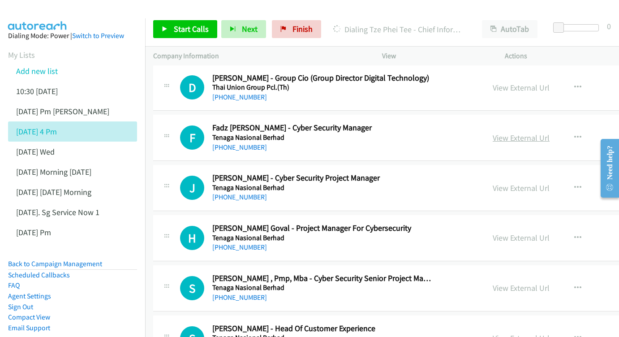
scroll to position [1886, 0]
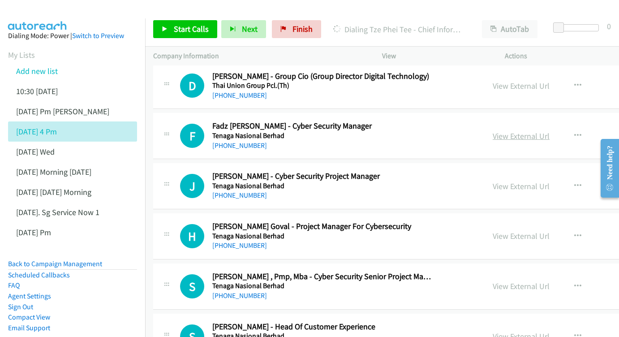
click at [550, 131] on link "View External Url" at bounding box center [521, 136] width 57 height 10
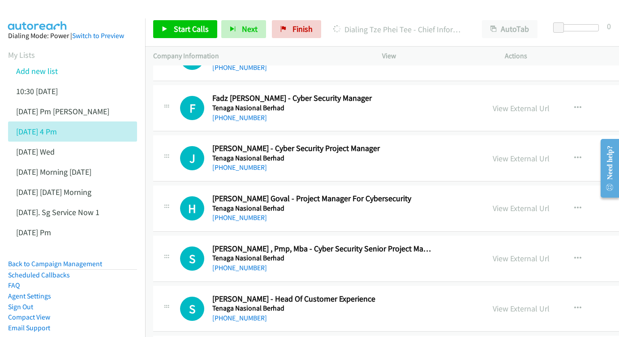
scroll to position [1916, 0]
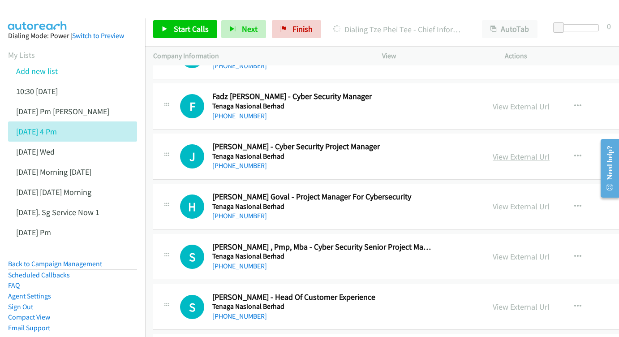
click at [535, 151] on link "View External Url" at bounding box center [521, 156] width 57 height 10
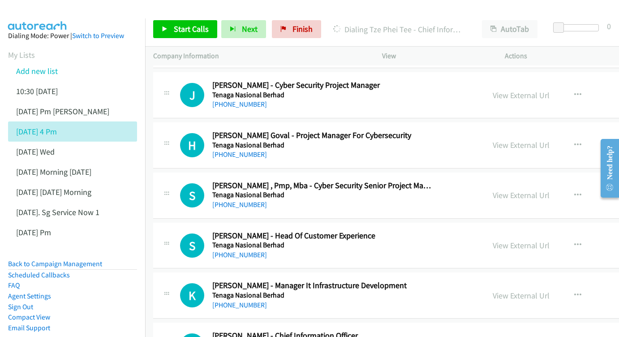
scroll to position [1989, 0]
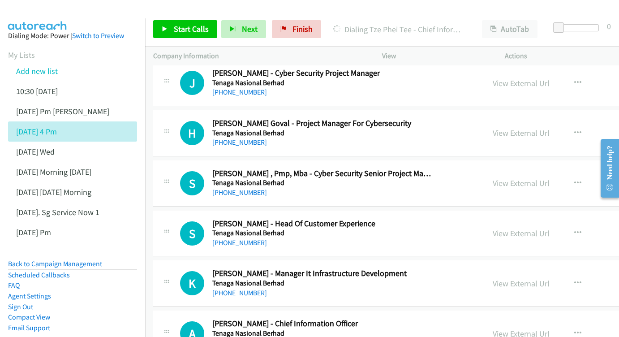
click at [549, 118] on div "View External Url View External Url Schedule/Manage Callback Start Calls Here R…" at bounding box center [572, 133] width 174 height 30
click at [549, 128] on link "View External Url" at bounding box center [521, 133] width 57 height 10
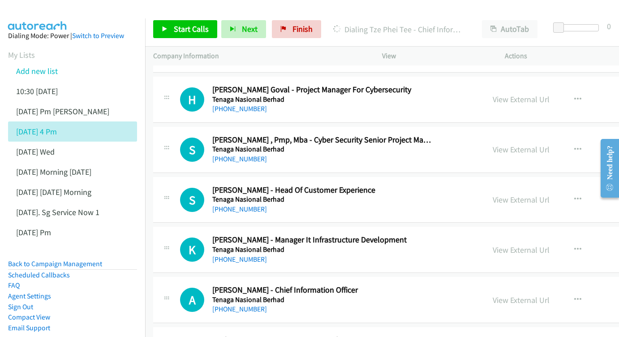
scroll to position [2026, 0]
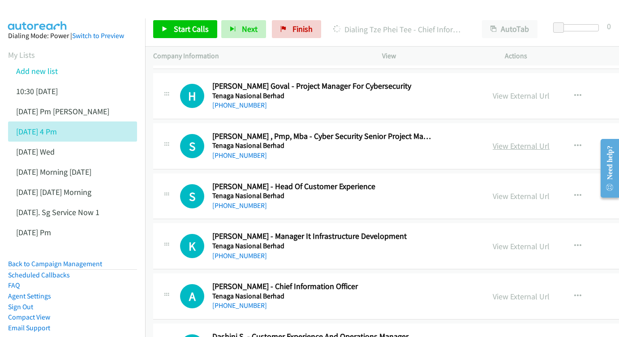
click at [550, 141] on link "View External Url" at bounding box center [521, 146] width 57 height 10
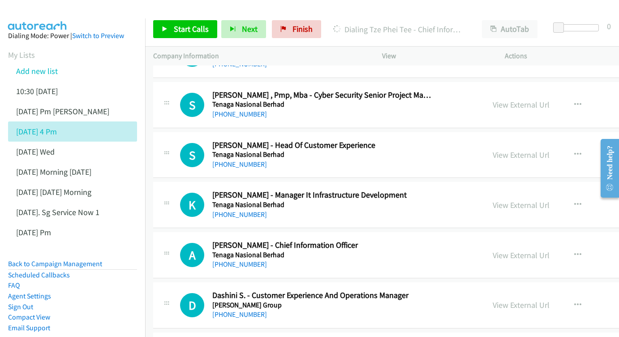
scroll to position [2080, 0]
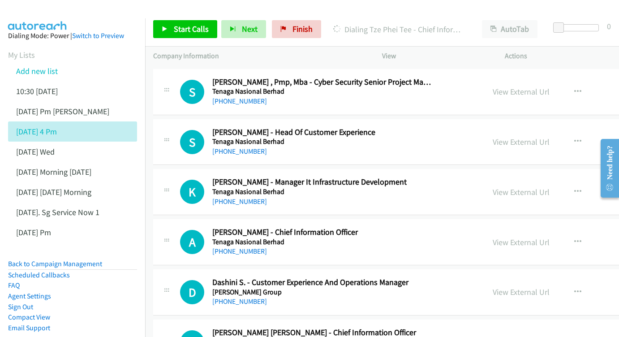
click at [550, 127] on div "View External Url View External Url Schedule/Manage Callback Start Calls Here R…" at bounding box center [572, 142] width 174 height 30
click at [550, 137] on link "View External Url" at bounding box center [521, 142] width 57 height 10
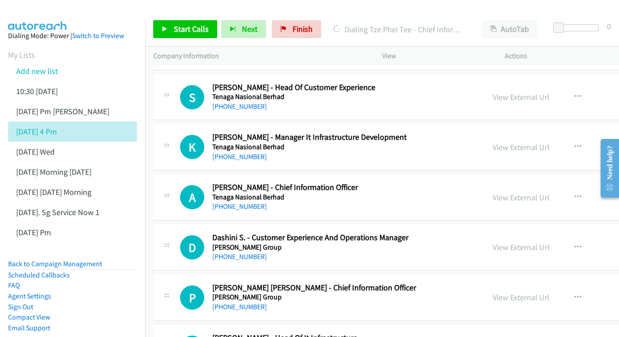
scroll to position [2139, 0]
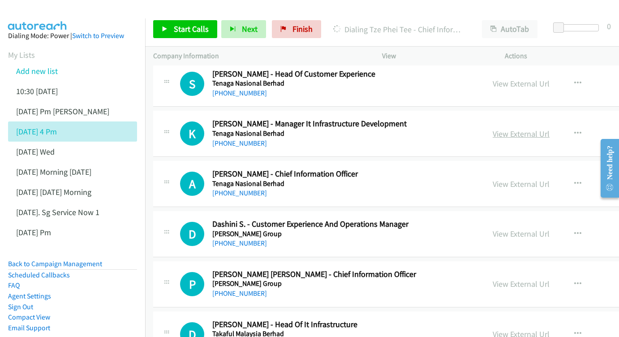
click at [550, 129] on link "View External Url" at bounding box center [521, 134] width 57 height 10
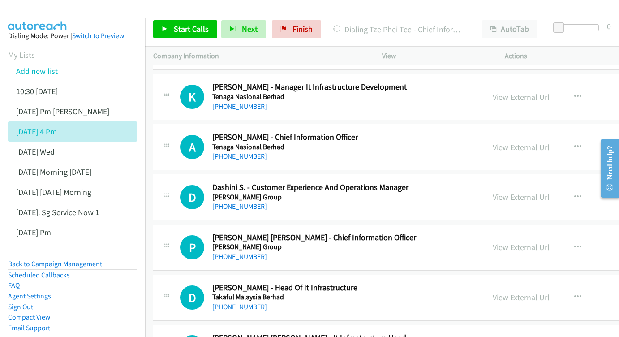
scroll to position [2177, 0]
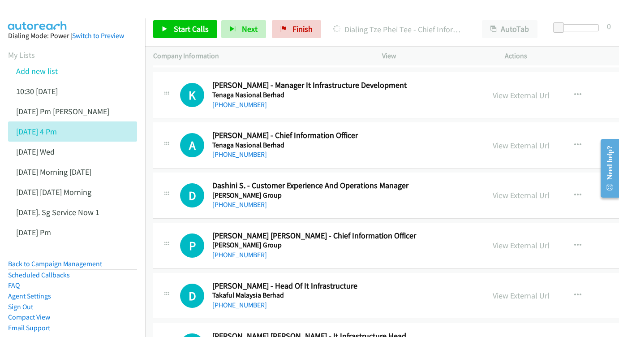
click at [537, 140] on link "View External Url" at bounding box center [521, 145] width 57 height 10
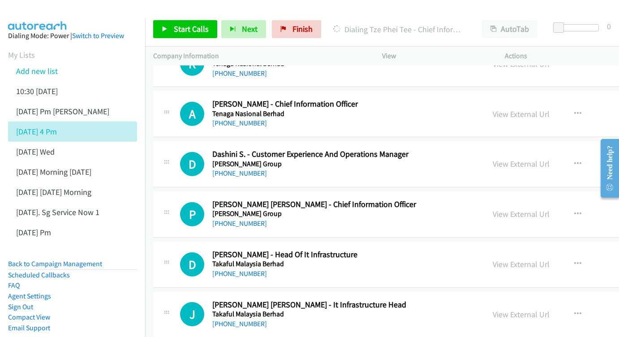
scroll to position [2221, 0]
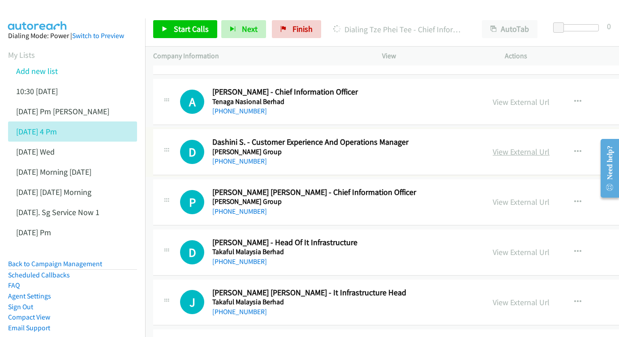
click at [533, 146] on link "View External Url" at bounding box center [521, 151] width 57 height 10
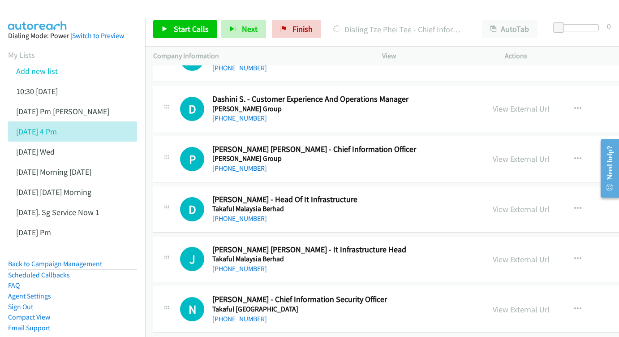
scroll to position [2265, 0]
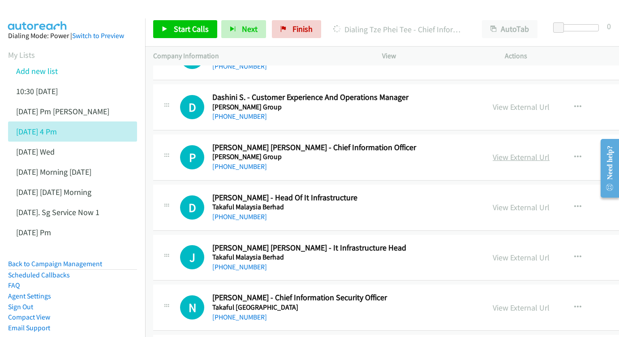
click at [538, 152] on link "View External Url" at bounding box center [521, 157] width 57 height 10
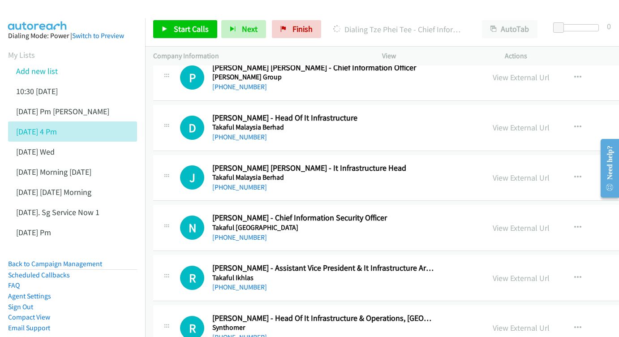
scroll to position [2343, 0]
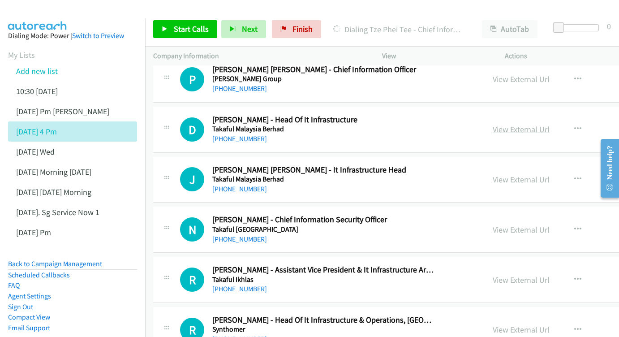
click at [550, 124] on link "View External Url" at bounding box center [521, 129] width 57 height 10
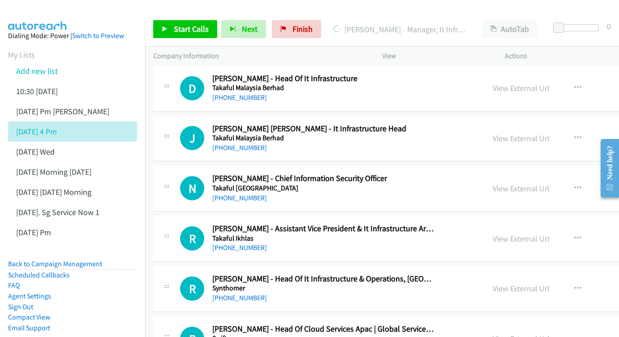
scroll to position [2394, 0]
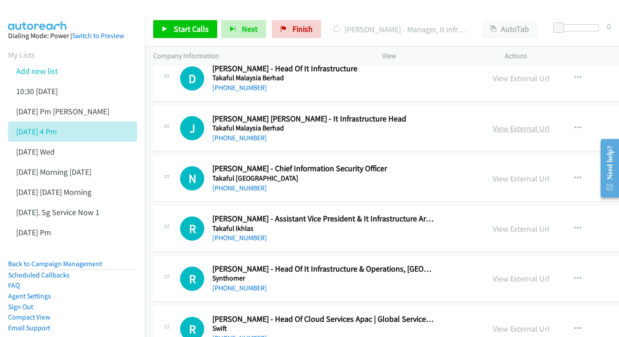
click at [541, 123] on link "View External Url" at bounding box center [521, 128] width 57 height 10
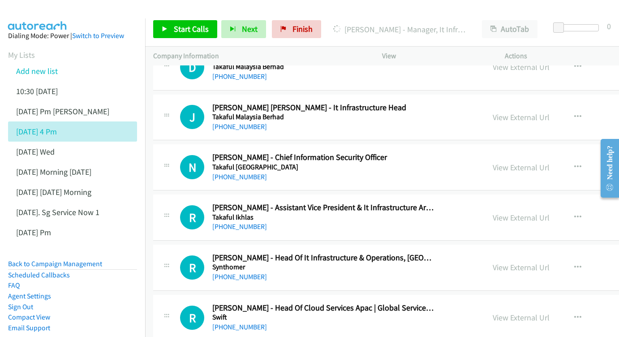
scroll to position [2433, 0]
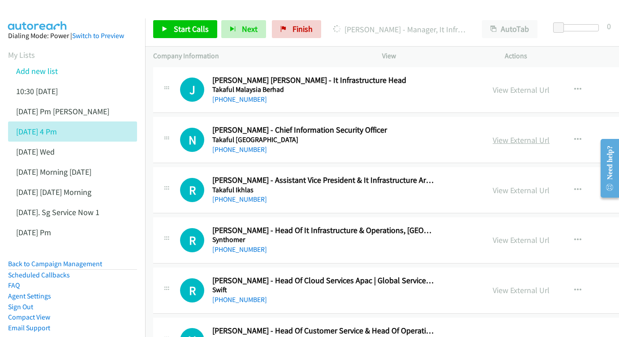
click at [546, 134] on div "View External Url" at bounding box center [521, 140] width 57 height 12
click at [544, 135] on link "View External Url" at bounding box center [521, 140] width 57 height 10
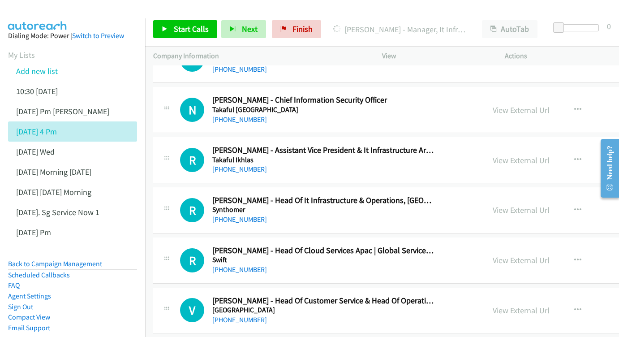
scroll to position [2475, 0]
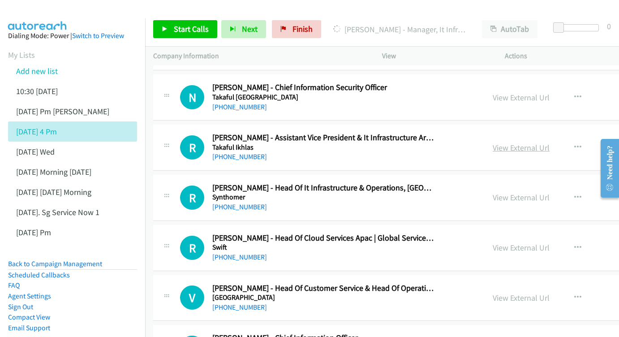
click at [547, 142] on link "View External Url" at bounding box center [521, 147] width 57 height 10
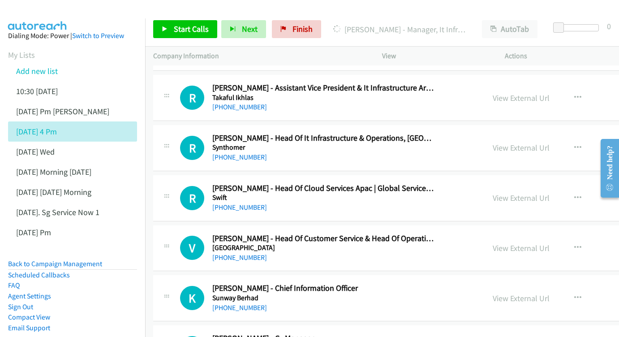
scroll to position [2534, 0]
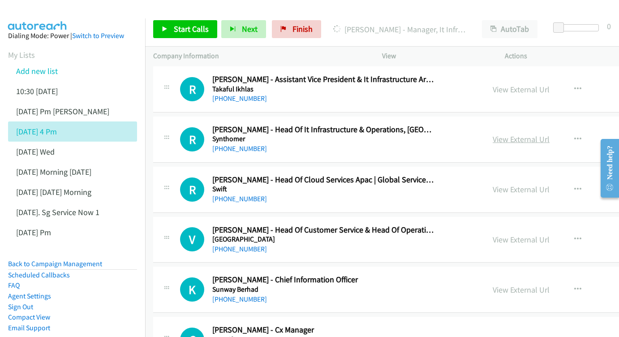
click at [535, 134] on link "View External Url" at bounding box center [521, 139] width 57 height 10
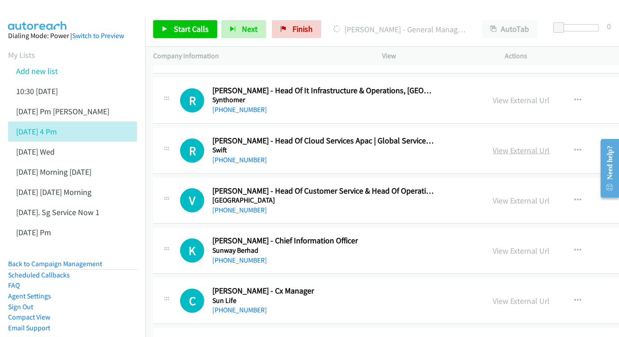
scroll to position [2574, 0]
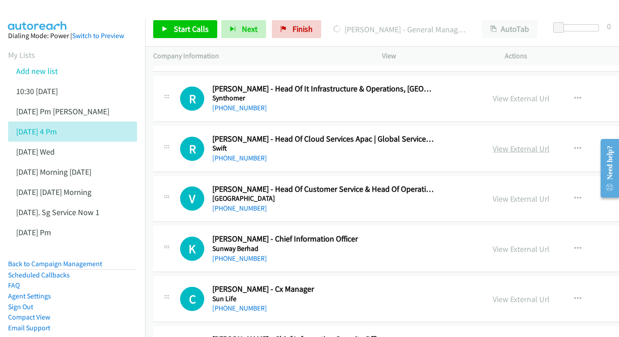
click at [550, 143] on link "View External Url" at bounding box center [521, 148] width 57 height 10
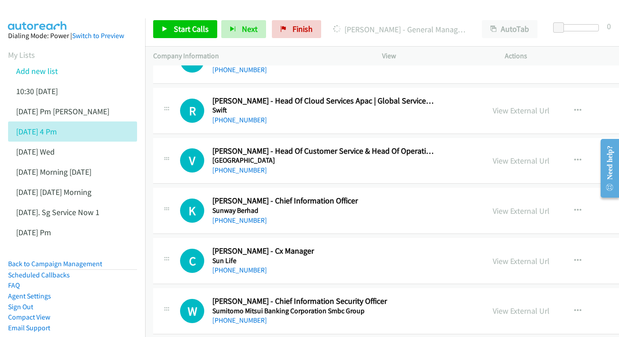
scroll to position [2625, 0]
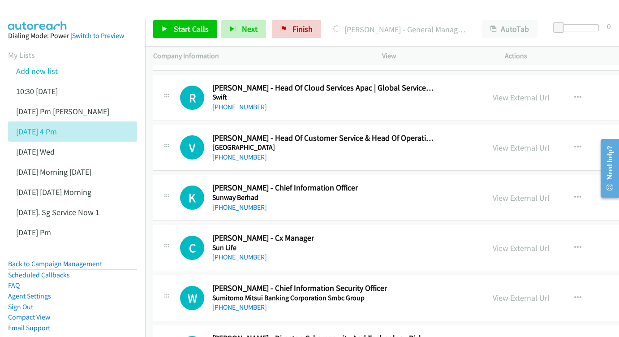
click at [550, 142] on div "View External Url" at bounding box center [521, 148] width 57 height 12
click at [550, 142] on link "View External Url" at bounding box center [521, 147] width 57 height 10
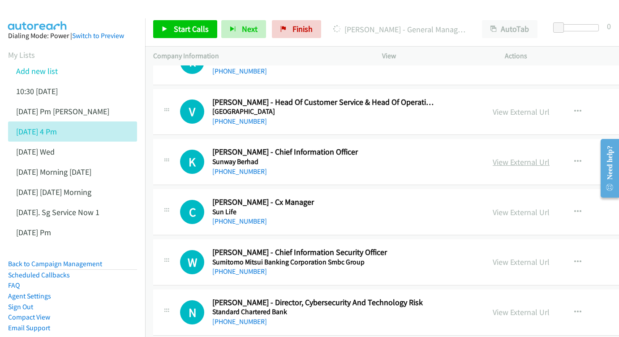
scroll to position [2675, 0]
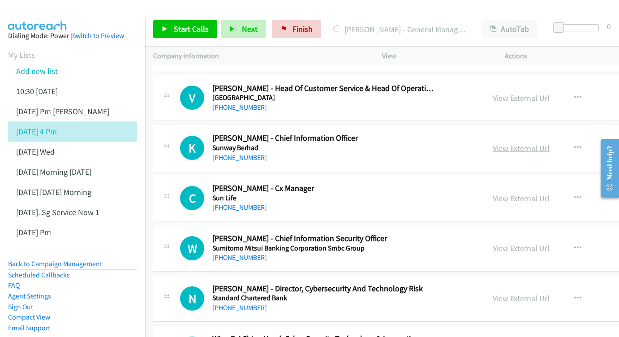
click at [544, 143] on link "View External Url" at bounding box center [521, 148] width 57 height 10
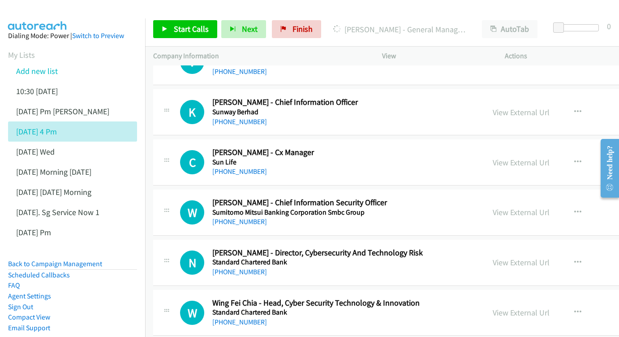
scroll to position [2723, 0]
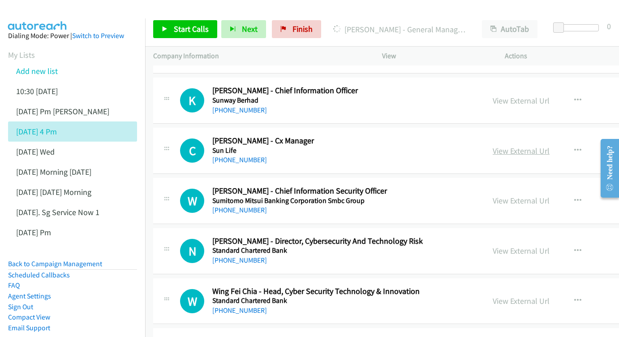
click at [539, 146] on link "View External Url" at bounding box center [521, 151] width 57 height 10
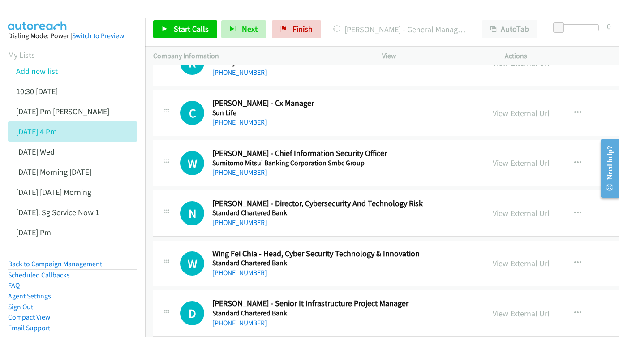
scroll to position [2776, 0]
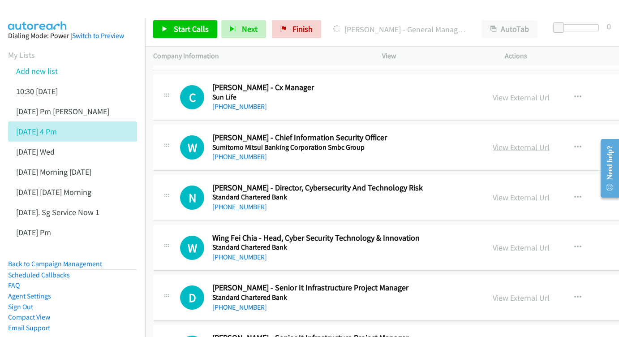
click at [541, 142] on link "View External Url" at bounding box center [521, 147] width 57 height 10
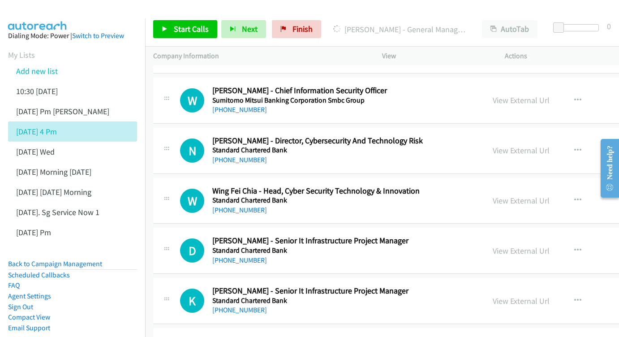
scroll to position [2837, 0]
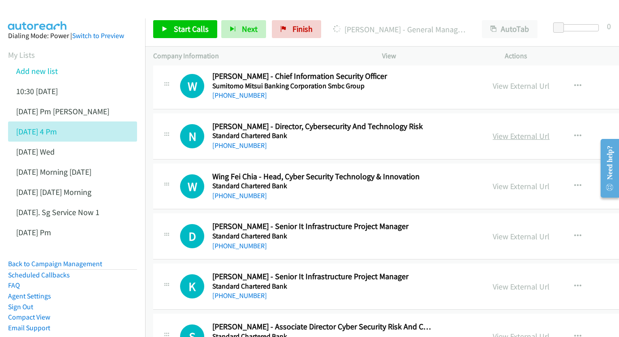
click at [548, 131] on link "View External Url" at bounding box center [521, 136] width 57 height 10
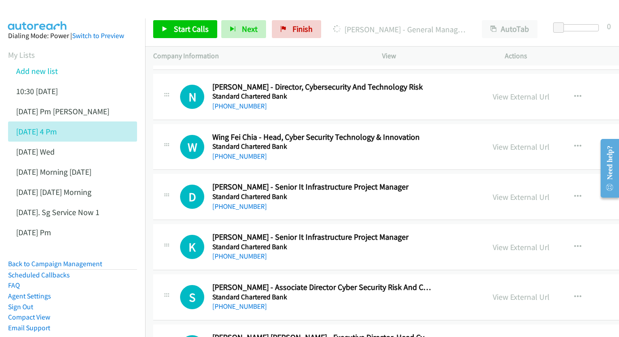
scroll to position [2885, 0]
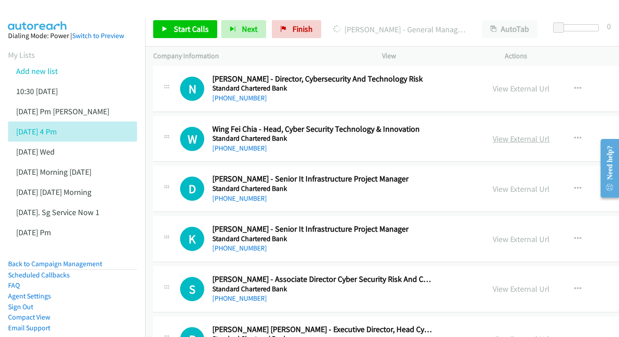
click at [549, 133] on link "View External Url" at bounding box center [521, 138] width 57 height 10
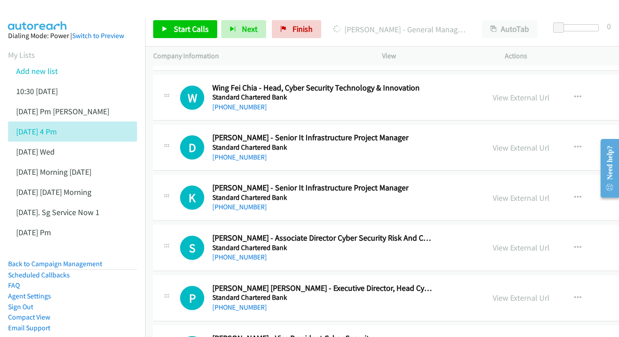
scroll to position [2928, 0]
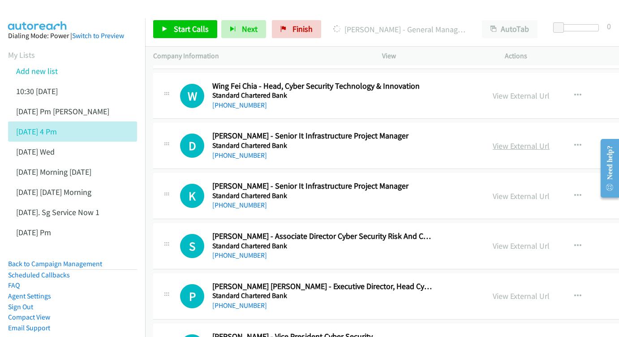
click at [541, 141] on link "View External Url" at bounding box center [521, 146] width 57 height 10
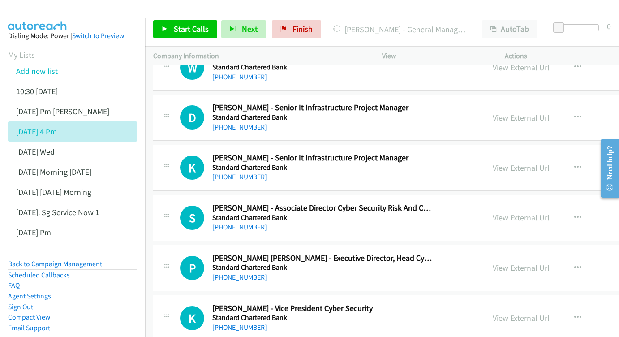
scroll to position [2970, 0]
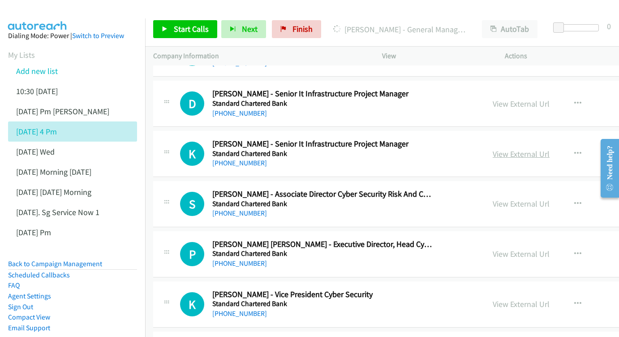
click at [536, 149] on link "View External Url" at bounding box center [521, 154] width 57 height 10
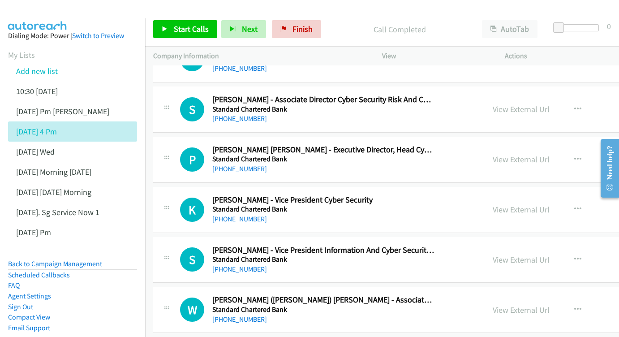
scroll to position [3072, 0]
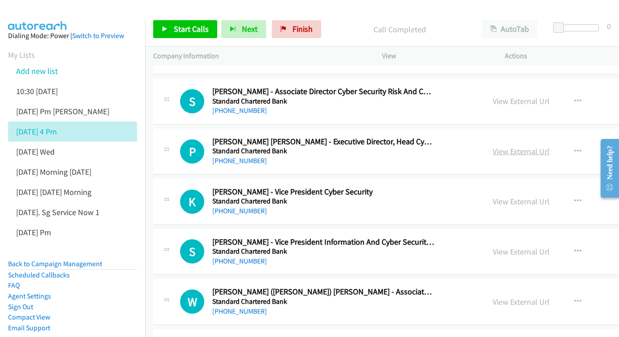
click at [544, 146] on link "View External Url" at bounding box center [521, 151] width 57 height 10
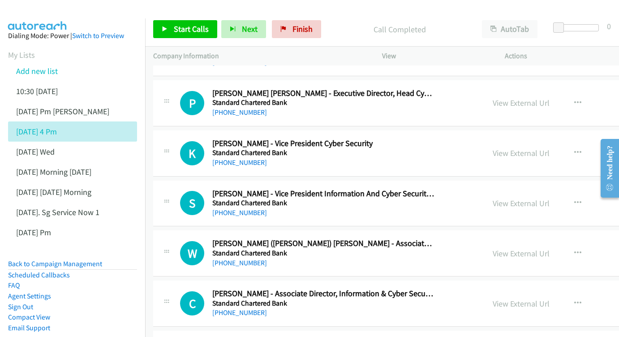
scroll to position [3123, 0]
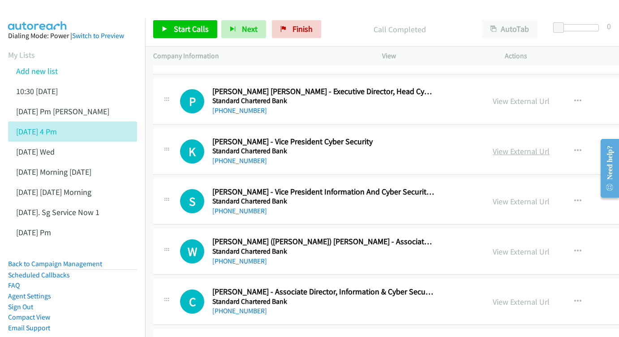
click at [529, 146] on link "View External Url" at bounding box center [521, 151] width 57 height 10
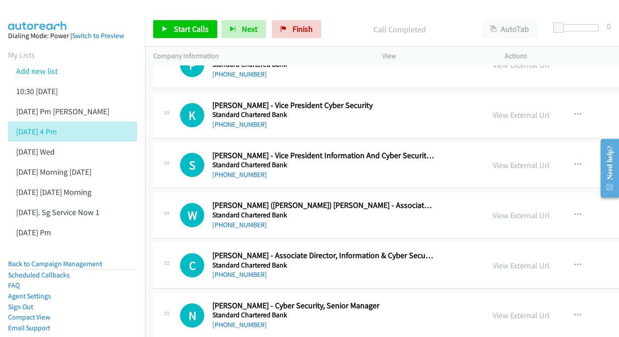
scroll to position [3171, 0]
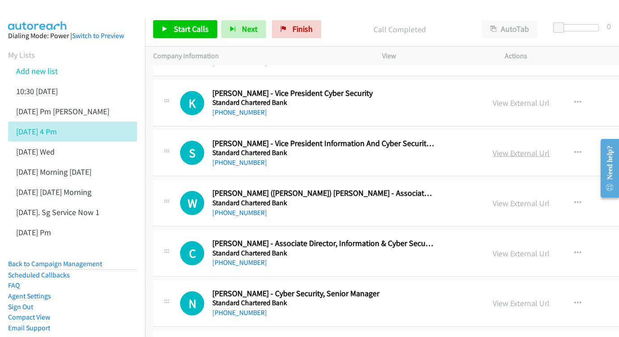
click at [549, 148] on link "View External Url" at bounding box center [521, 153] width 57 height 10
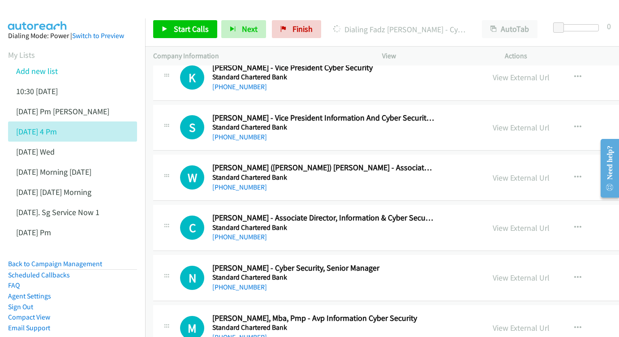
scroll to position [3211, 0]
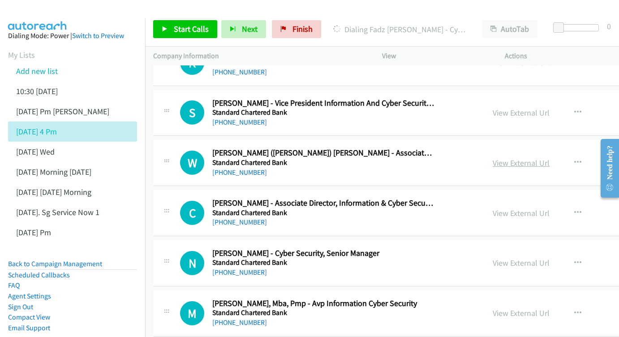
click at [550, 158] on link "View External Url" at bounding box center [521, 163] width 57 height 10
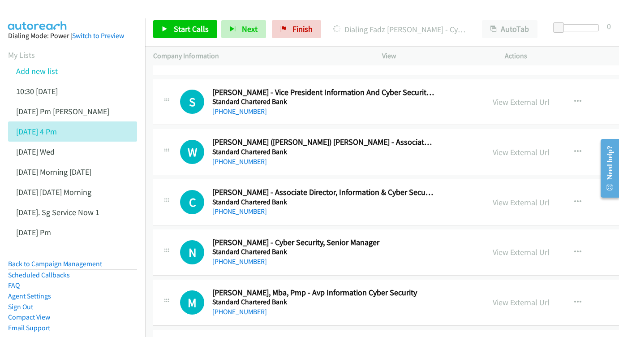
scroll to position [3268, 0]
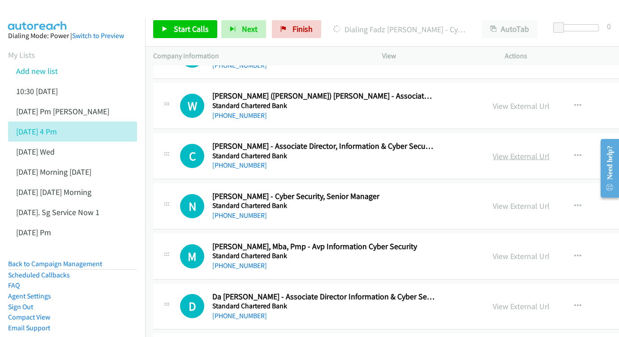
click at [548, 151] on link "View External Url" at bounding box center [521, 156] width 57 height 10
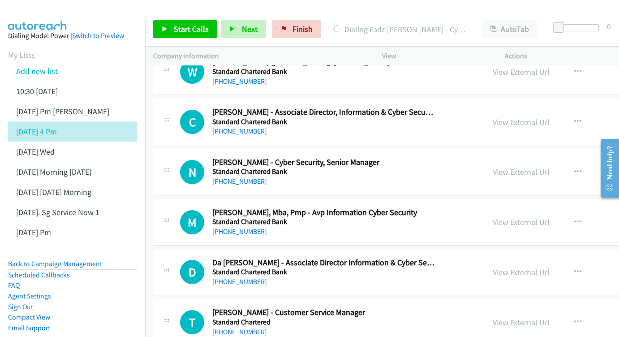
scroll to position [3312, 0]
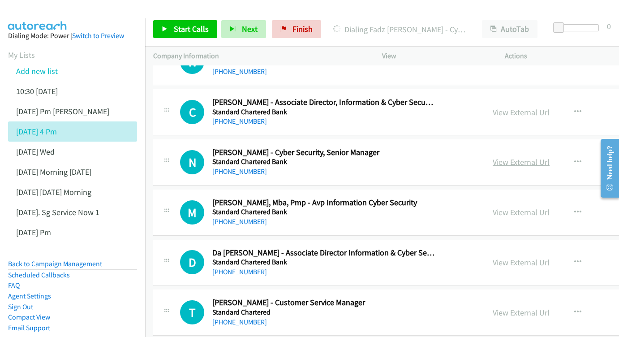
click at [550, 157] on link "View External Url" at bounding box center [521, 162] width 57 height 10
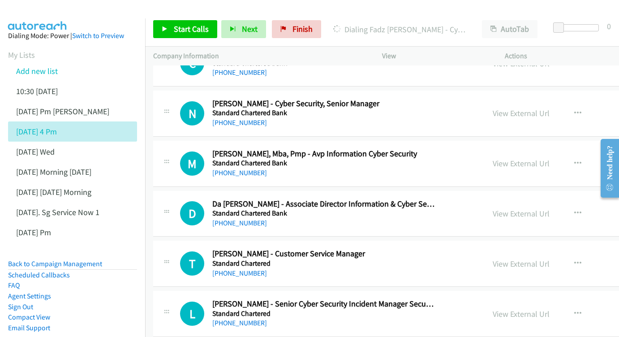
scroll to position [3371, 0]
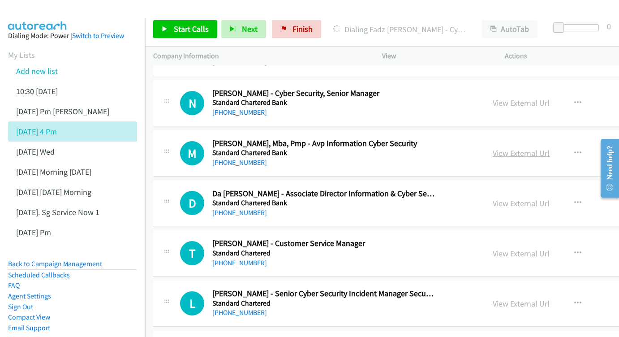
click at [543, 148] on link "View External Url" at bounding box center [521, 153] width 57 height 10
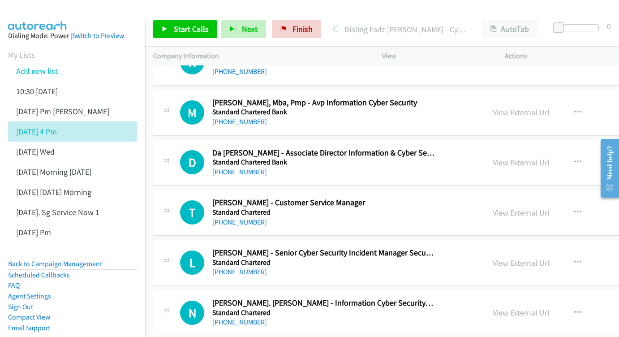
scroll to position [3414, 0]
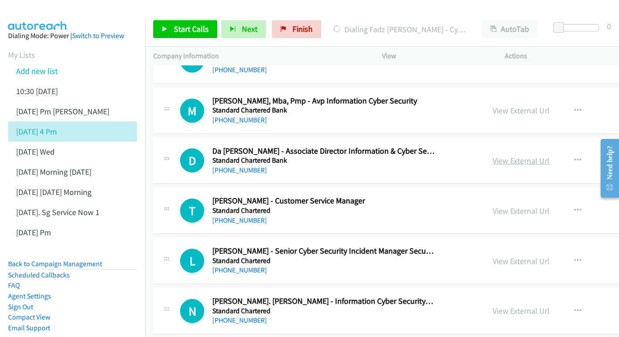
click at [550, 155] on link "View External Url" at bounding box center [521, 160] width 57 height 10
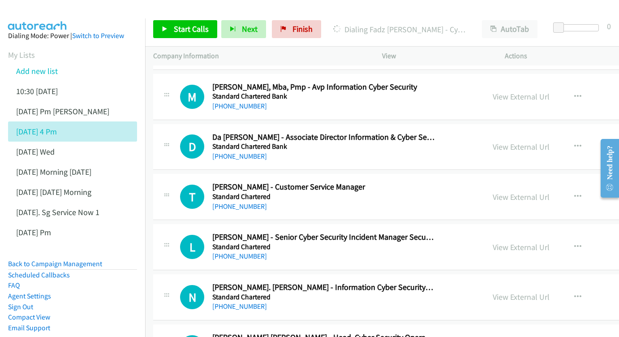
scroll to position [3465, 0]
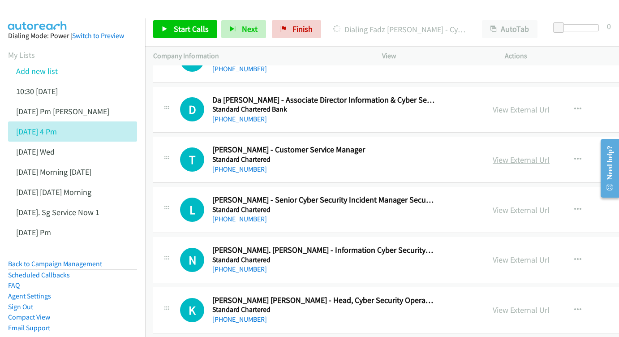
click at [527, 155] on link "View External Url" at bounding box center [521, 160] width 57 height 10
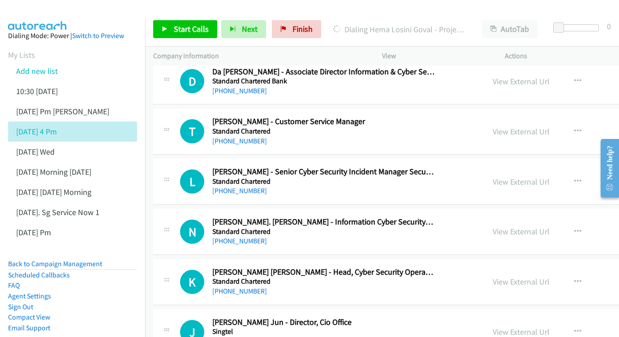
scroll to position [3508, 0]
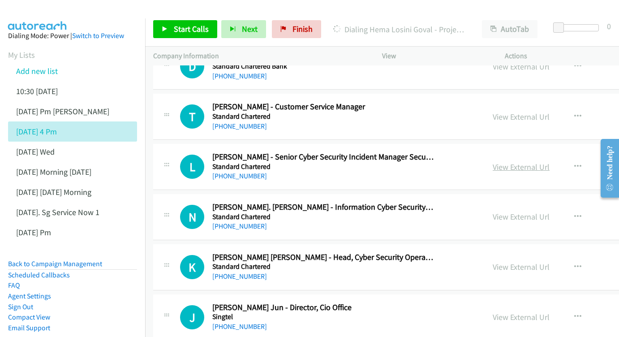
click at [534, 162] on link "View External Url" at bounding box center [521, 167] width 57 height 10
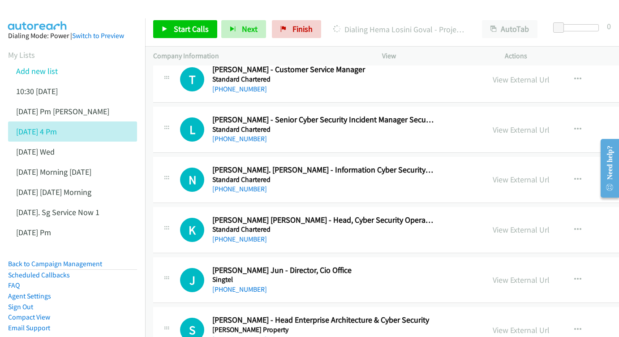
scroll to position [3556, 0]
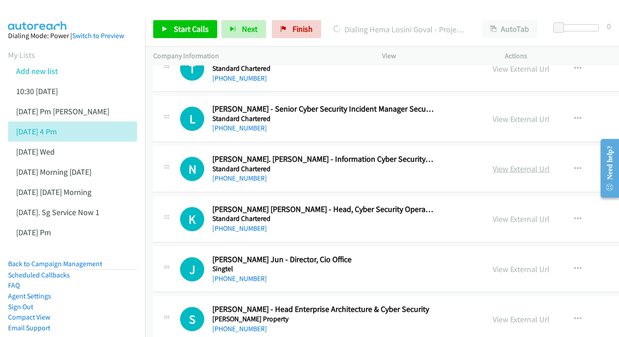
click at [550, 163] on link "View External Url" at bounding box center [521, 168] width 57 height 10
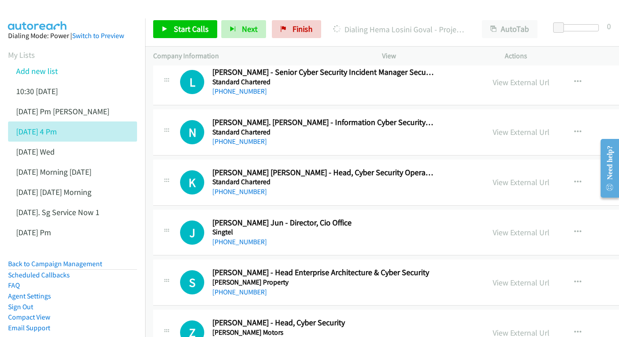
scroll to position [3606, 0]
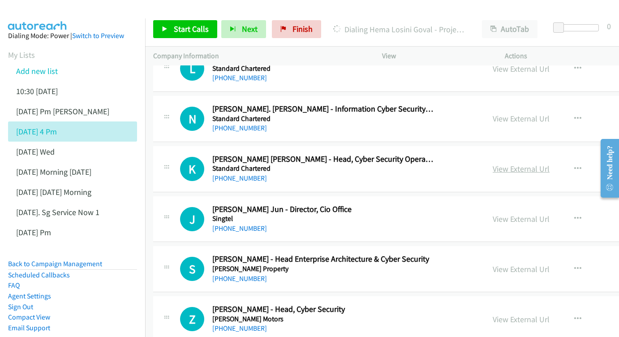
click at [550, 163] on link "View External Url" at bounding box center [521, 168] width 57 height 10
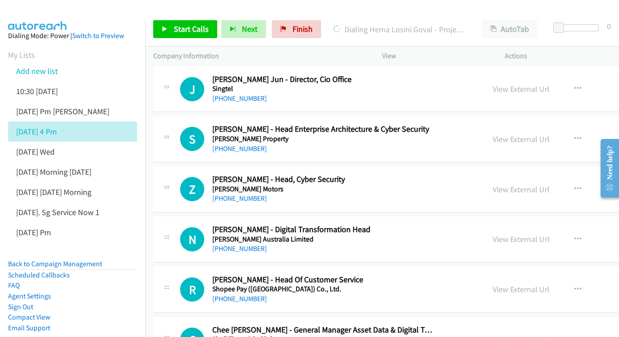
scroll to position [3734, 0]
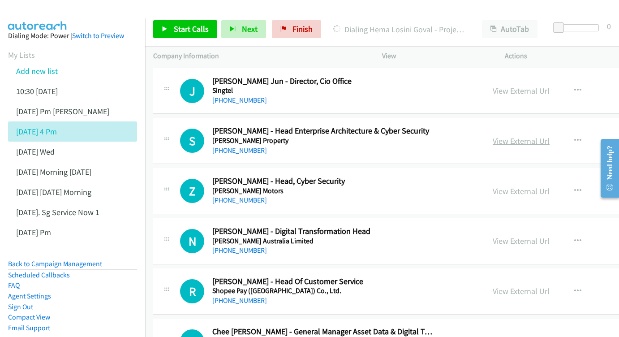
click at [550, 136] on link "View External Url" at bounding box center [521, 141] width 57 height 10
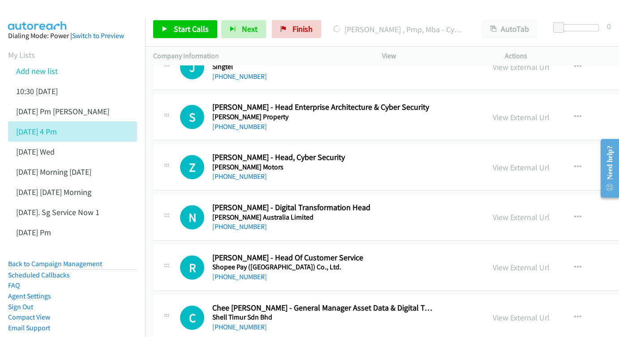
scroll to position [3776, 0]
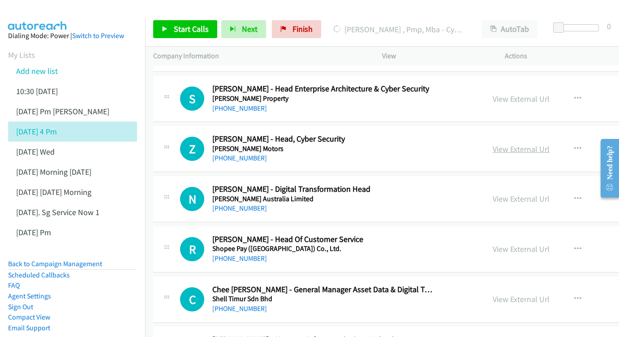
click at [536, 144] on link "View External Url" at bounding box center [521, 149] width 57 height 10
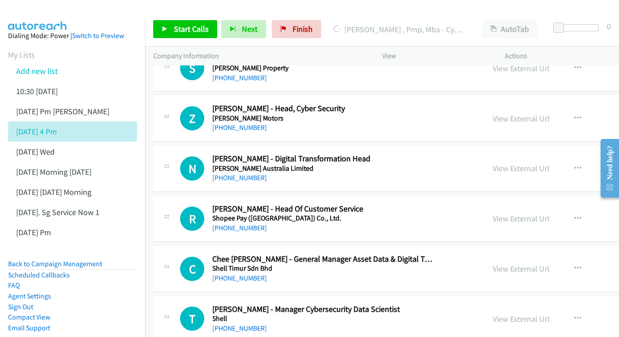
scroll to position [3808, 0]
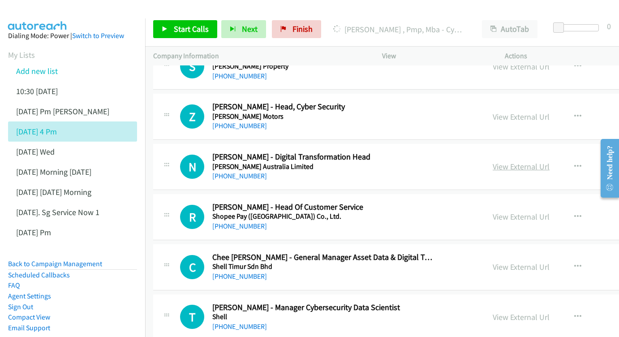
click at [530, 161] on link "View External Url" at bounding box center [521, 166] width 57 height 10
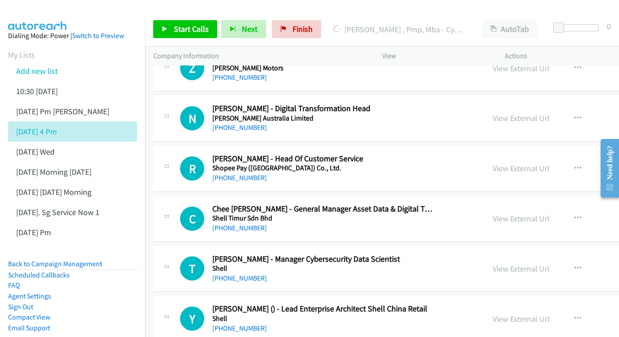
scroll to position [3866, 0]
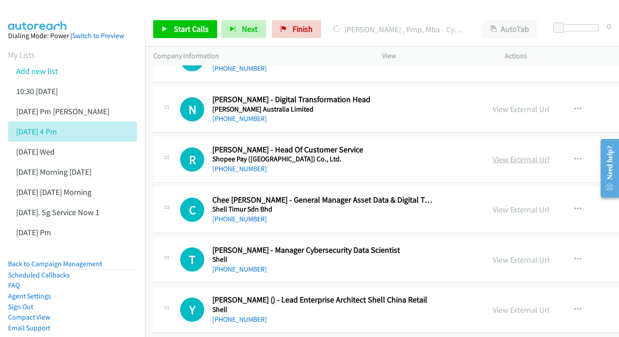
click at [536, 154] on link "View External Url" at bounding box center [521, 159] width 57 height 10
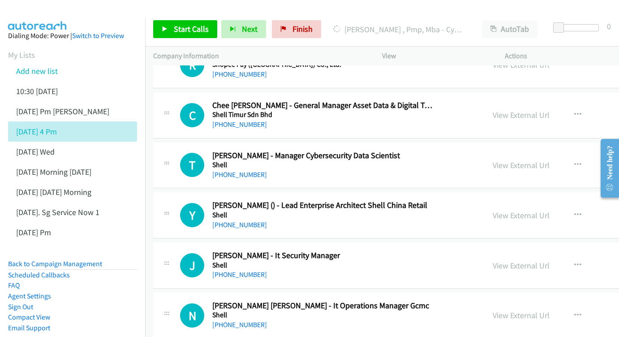
scroll to position [3962, 0]
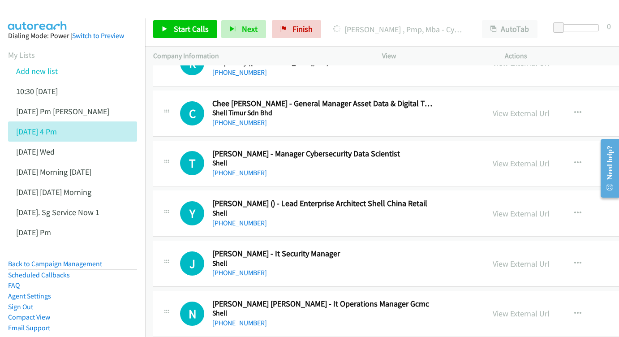
click at [543, 158] on link "View External Url" at bounding box center [521, 163] width 57 height 10
